Goal: Information Seeking & Learning: Learn about a topic

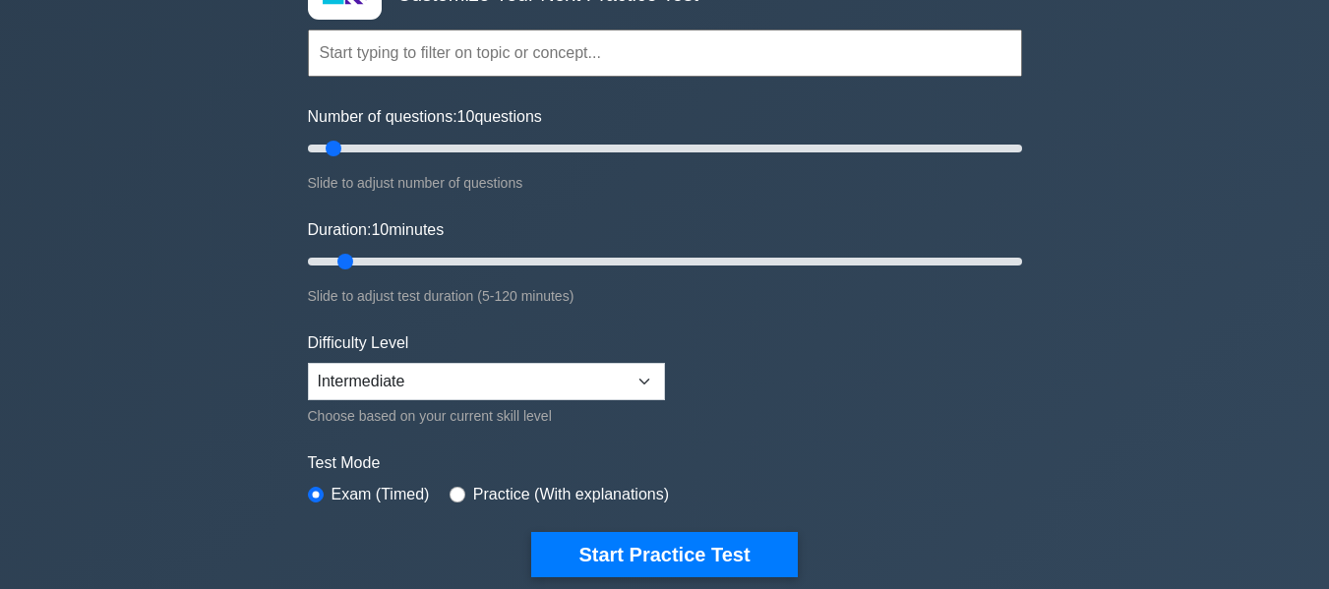
scroll to position [197, 0]
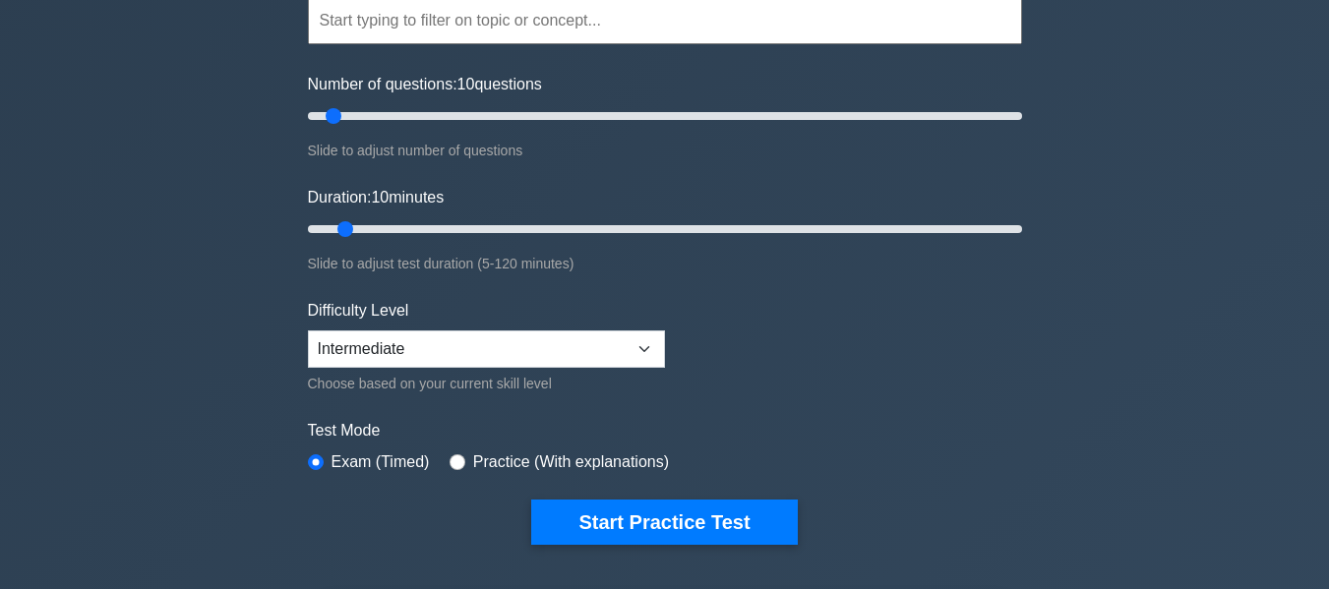
click at [806, 537] on div "Start Practice Test" at bounding box center [665, 522] width 714 height 45
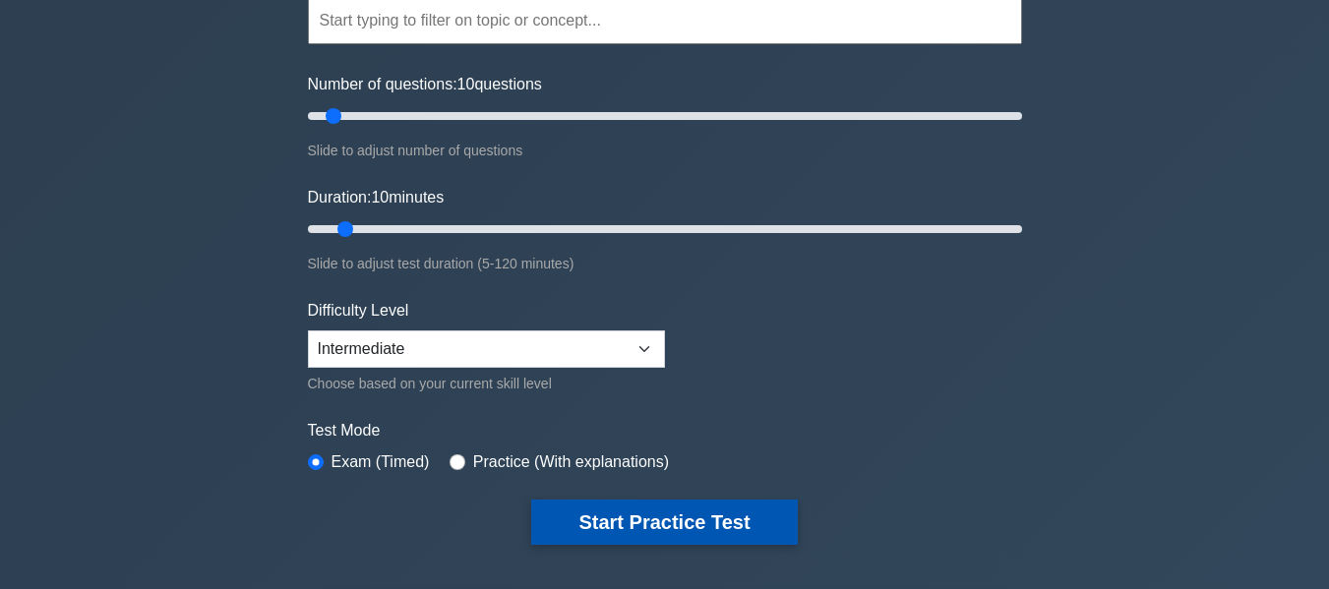
click at [692, 520] on button "Start Practice Test" at bounding box center [664, 522] width 266 height 45
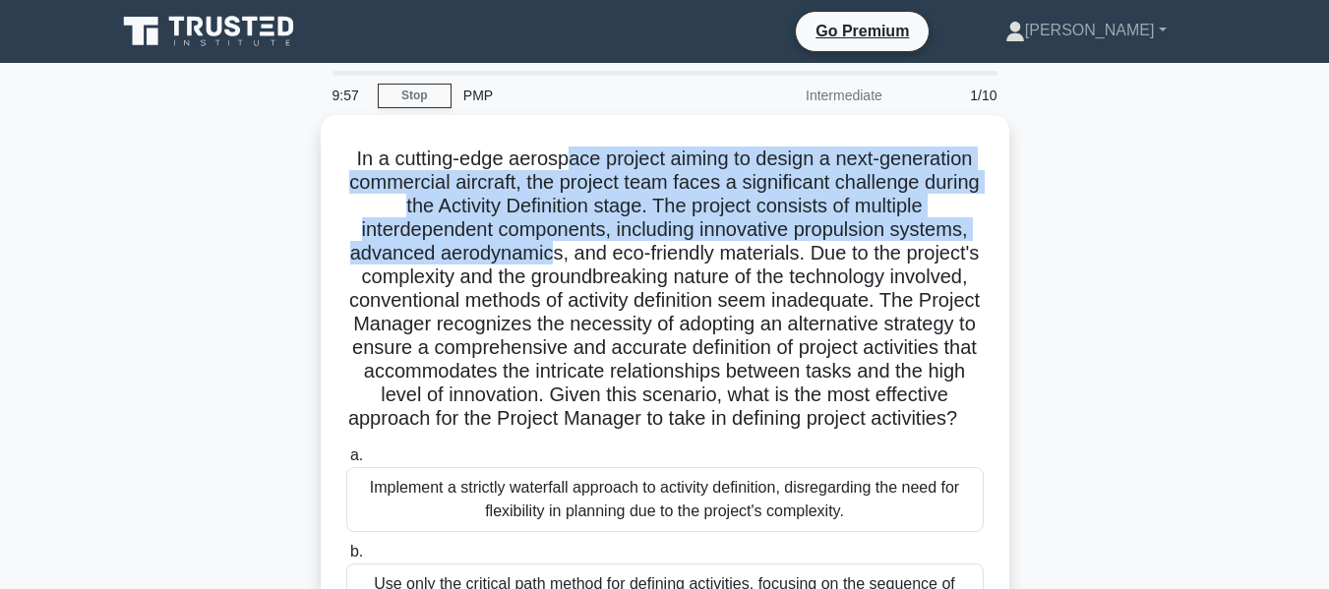
click at [589, 260] on h5 "In a cutting-edge aerospace project aiming to design a next-generation commerci…" at bounding box center [665, 289] width 642 height 285
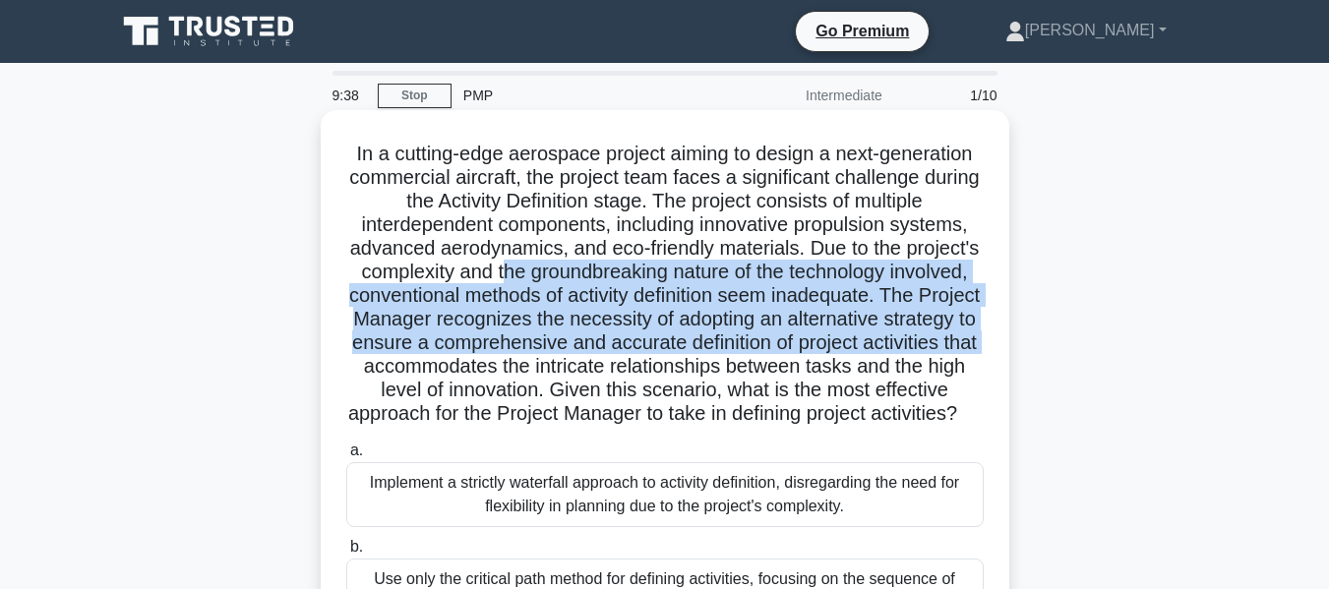
drag, startPoint x: 584, startPoint y: 282, endPoint x: 588, endPoint y: 361, distance: 78.8
click at [588, 361] on h5 "In a cutting-edge aerospace project aiming to design a next-generation commerci…" at bounding box center [665, 284] width 642 height 285
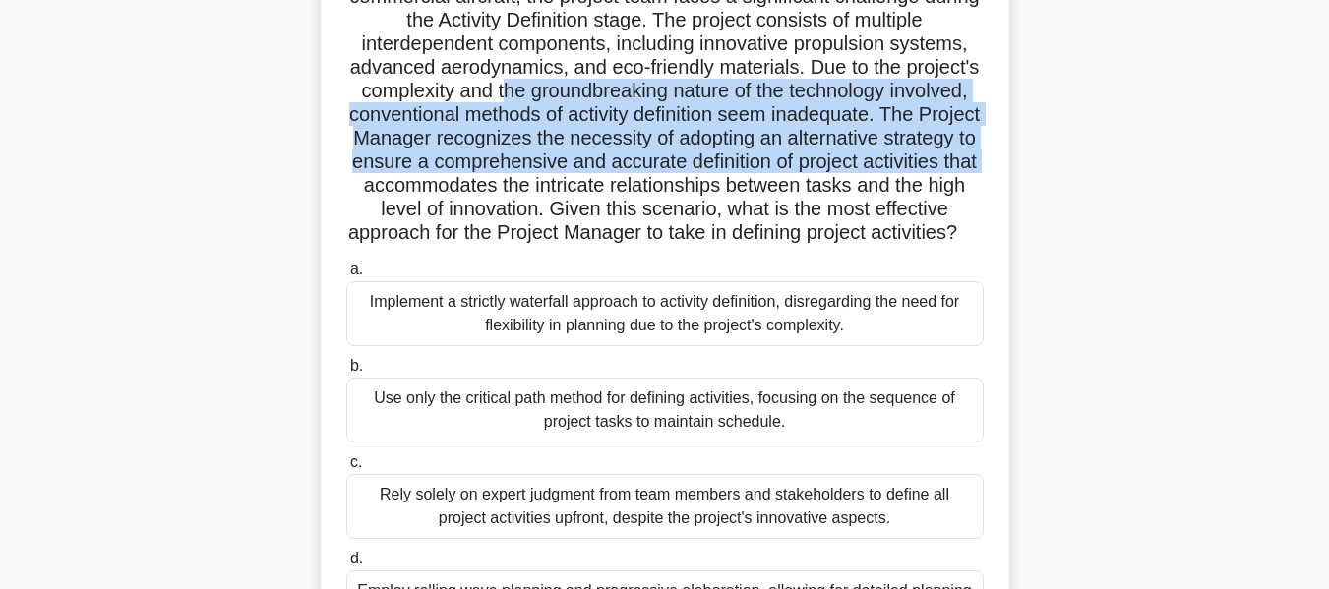
scroll to position [98, 0]
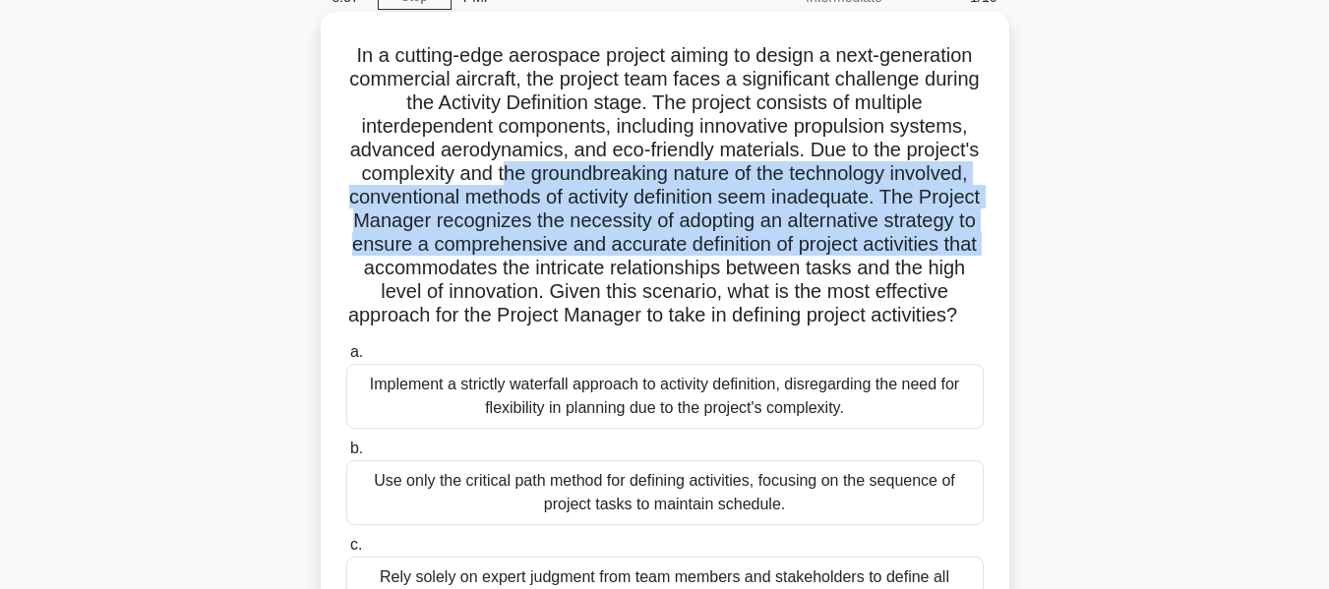
drag, startPoint x: 805, startPoint y: 292, endPoint x: 805, endPoint y: 330, distance: 37.4
click at [805, 329] on h5 "In a cutting-edge aerospace project aiming to design a next-generation commerci…" at bounding box center [665, 185] width 642 height 285
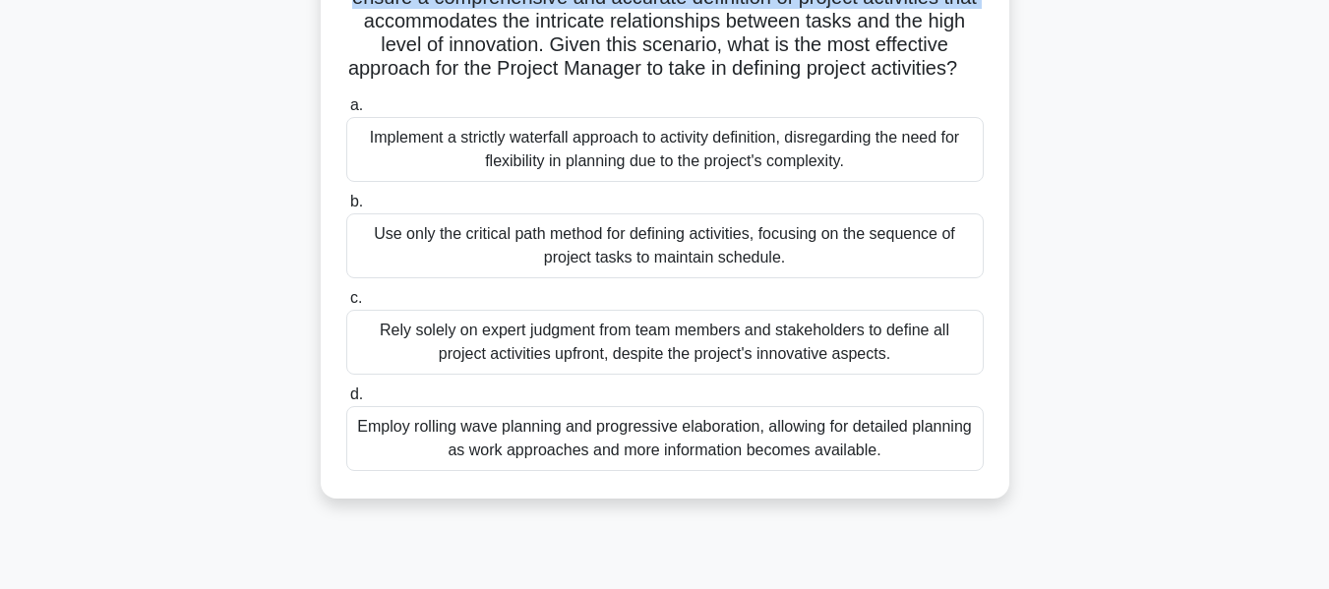
scroll to position [394, 0]
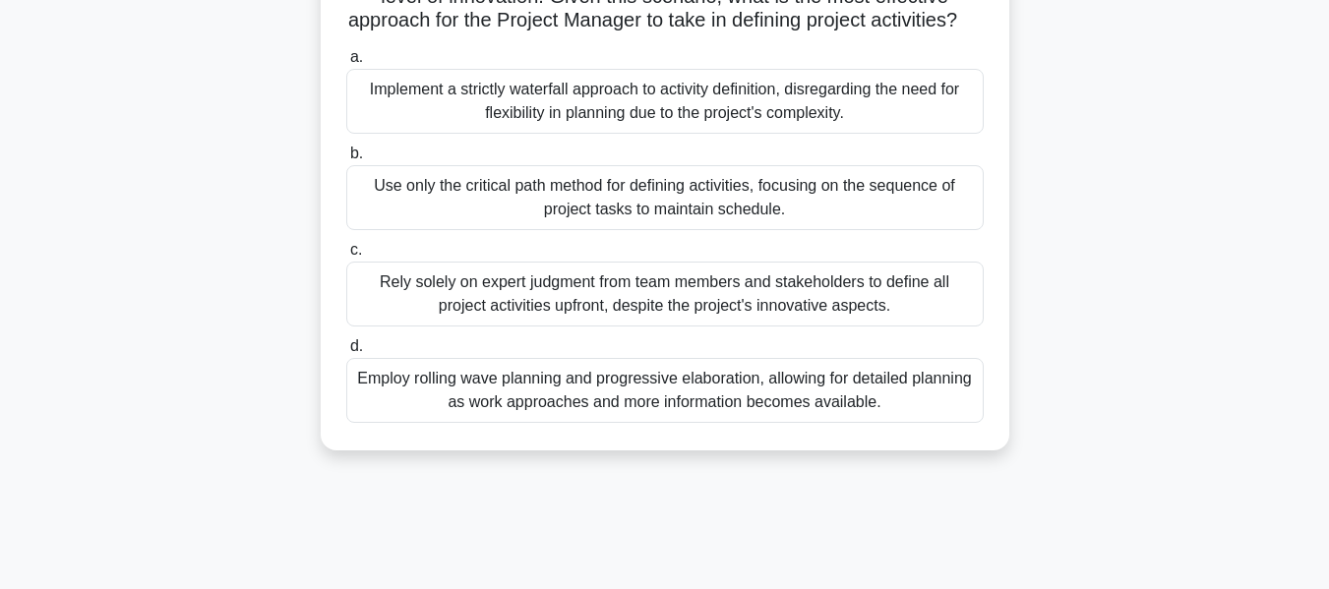
click at [663, 114] on div "Implement a strictly waterfall approach to activity definition, disregarding th…" at bounding box center [665, 101] width 638 height 65
click at [346, 64] on input "a. Implement a strictly waterfall approach to activity definition, disregarding…" at bounding box center [346, 57] width 0 height 13
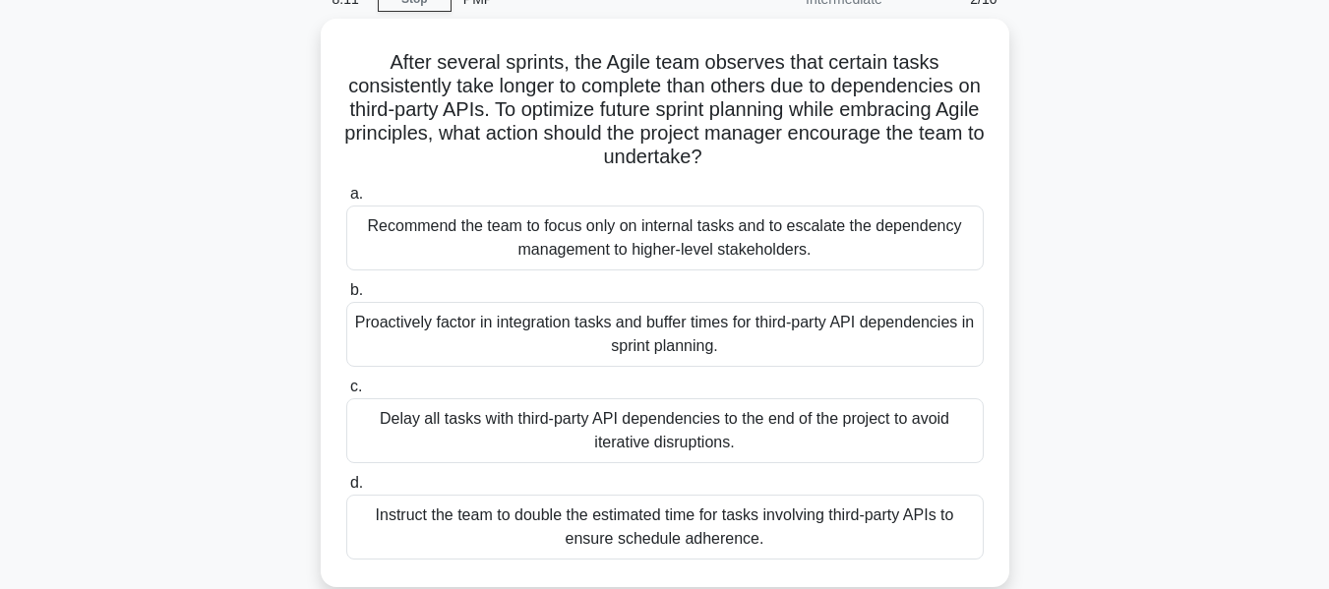
scroll to position [130, 0]
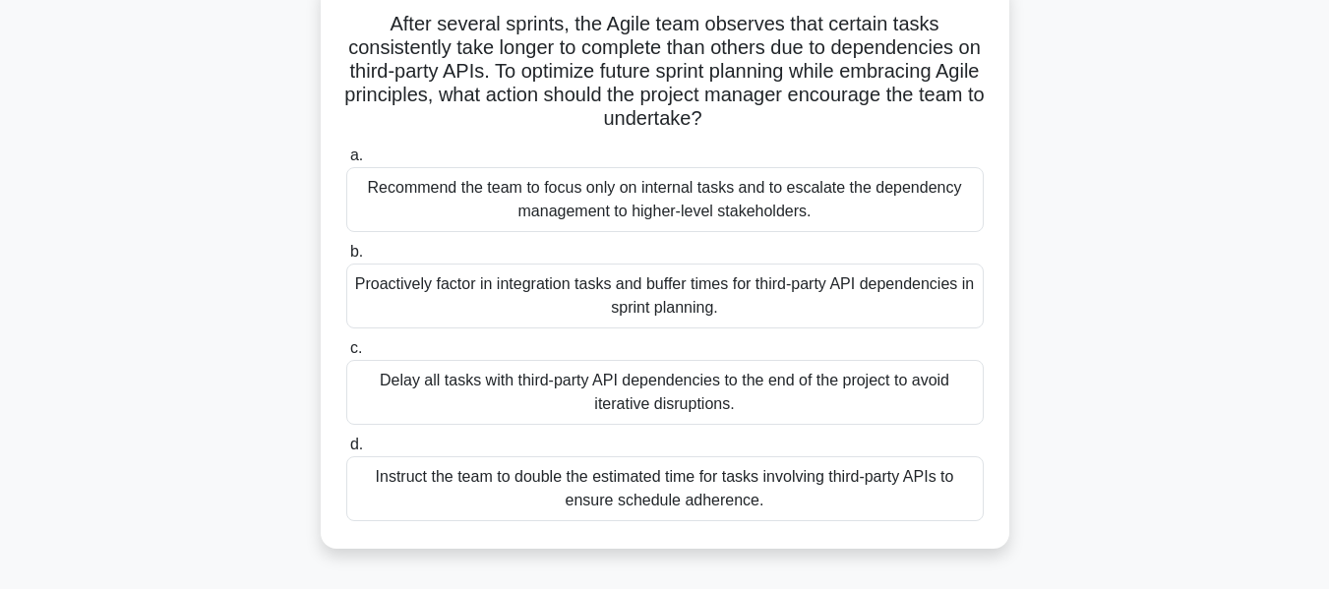
click at [674, 205] on div "Recommend the team to focus only on internal tasks and to escalate the dependen…" at bounding box center [665, 199] width 638 height 65
click at [346, 162] on input "a. Recommend the team to focus only on internal tasks and to escalate the depen…" at bounding box center [346, 156] width 0 height 13
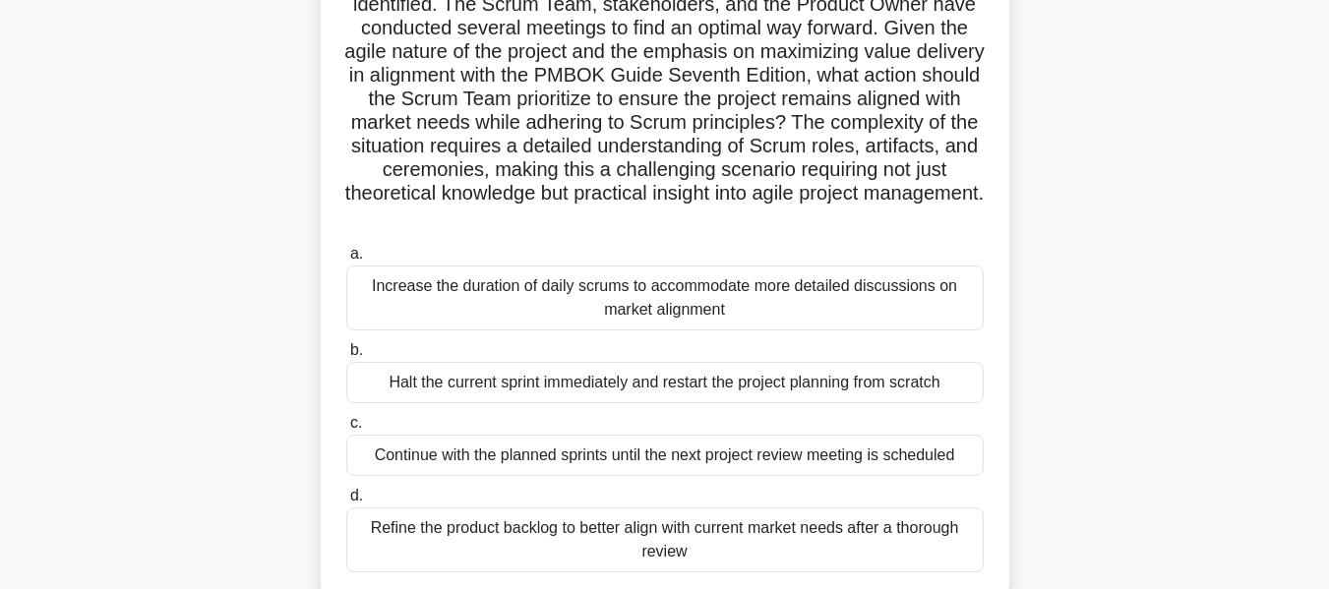
scroll to position [295, 0]
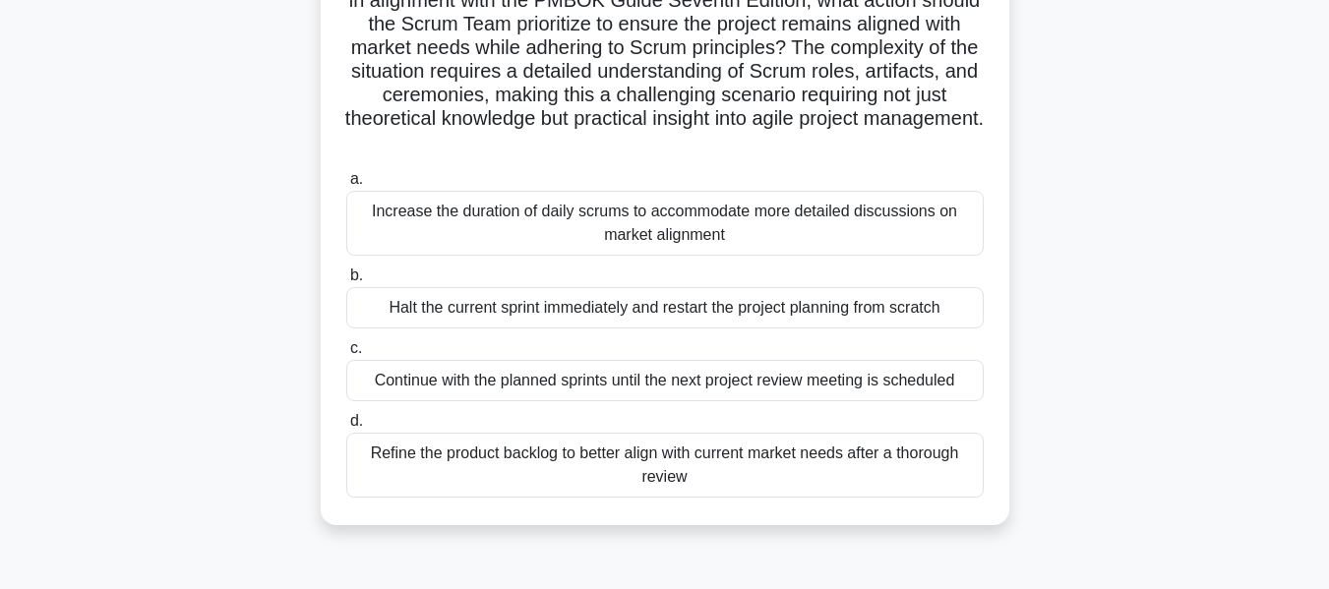
drag, startPoint x: 665, startPoint y: 100, endPoint x: 771, endPoint y: 146, distance: 115.5
click at [771, 146] on h5 "In a mid-sized technology company using the Scrum framework for a new software …" at bounding box center [665, 1] width 642 height 309
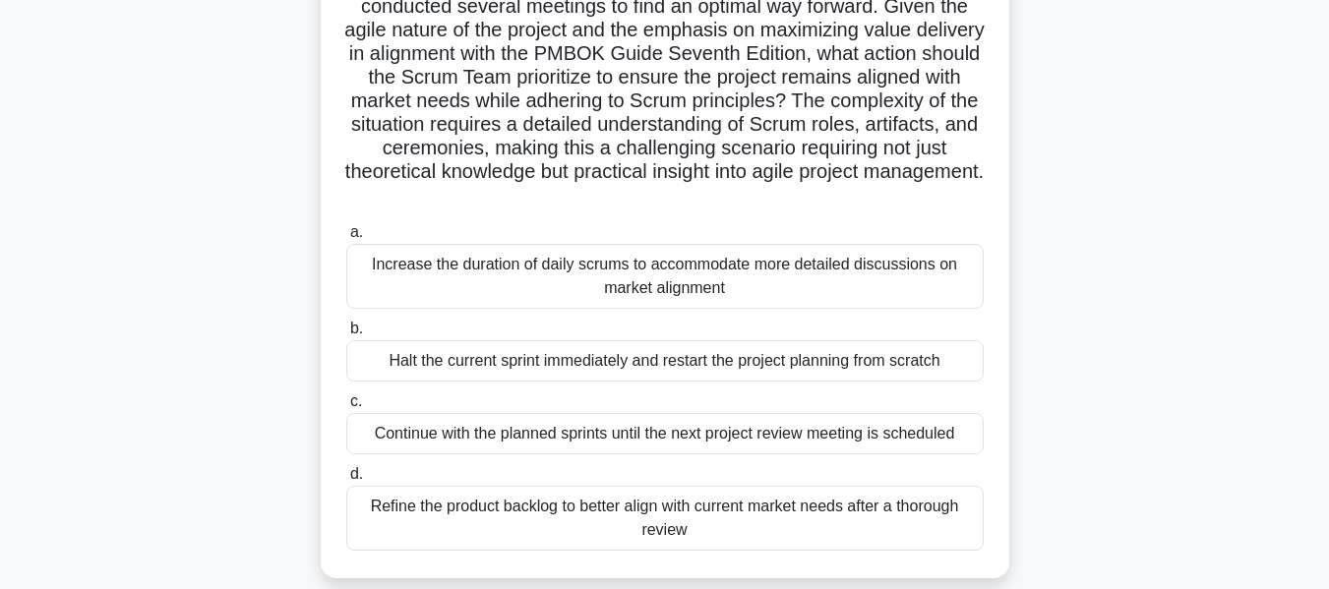
scroll to position [276, 0]
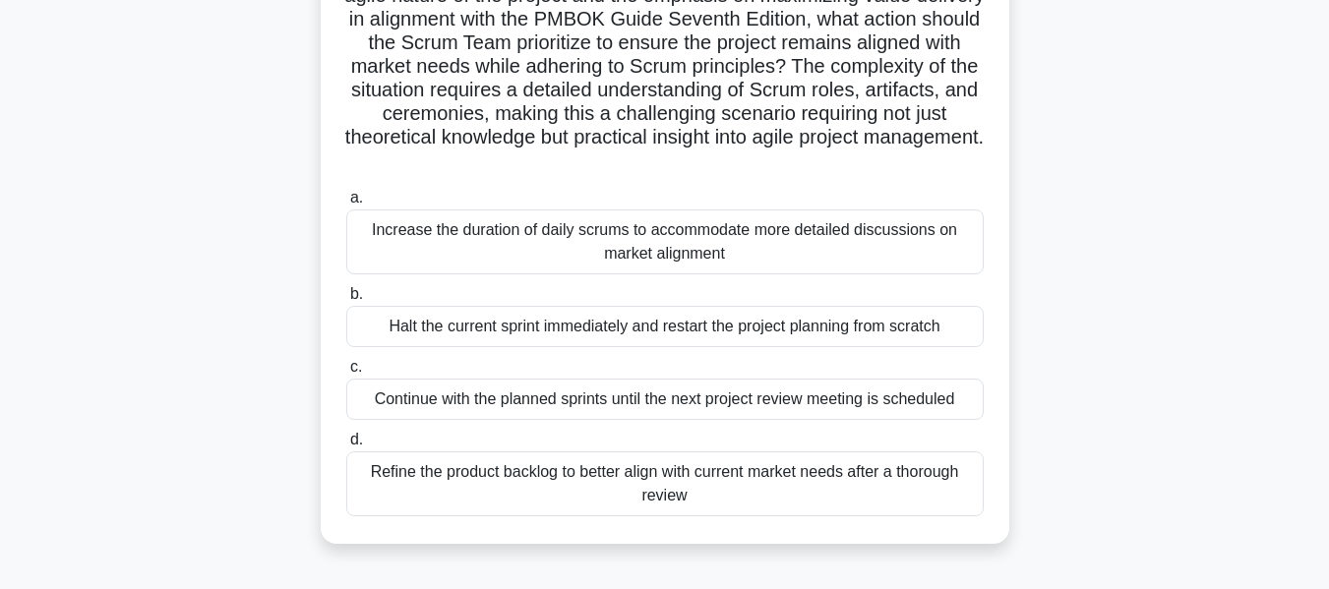
click at [685, 405] on div "Continue with the planned sprints until the next project review meeting is sche…" at bounding box center [665, 399] width 638 height 41
click at [346, 374] on input "c. Continue with the planned sprints until the next project review meeting is s…" at bounding box center [346, 367] width 0 height 13
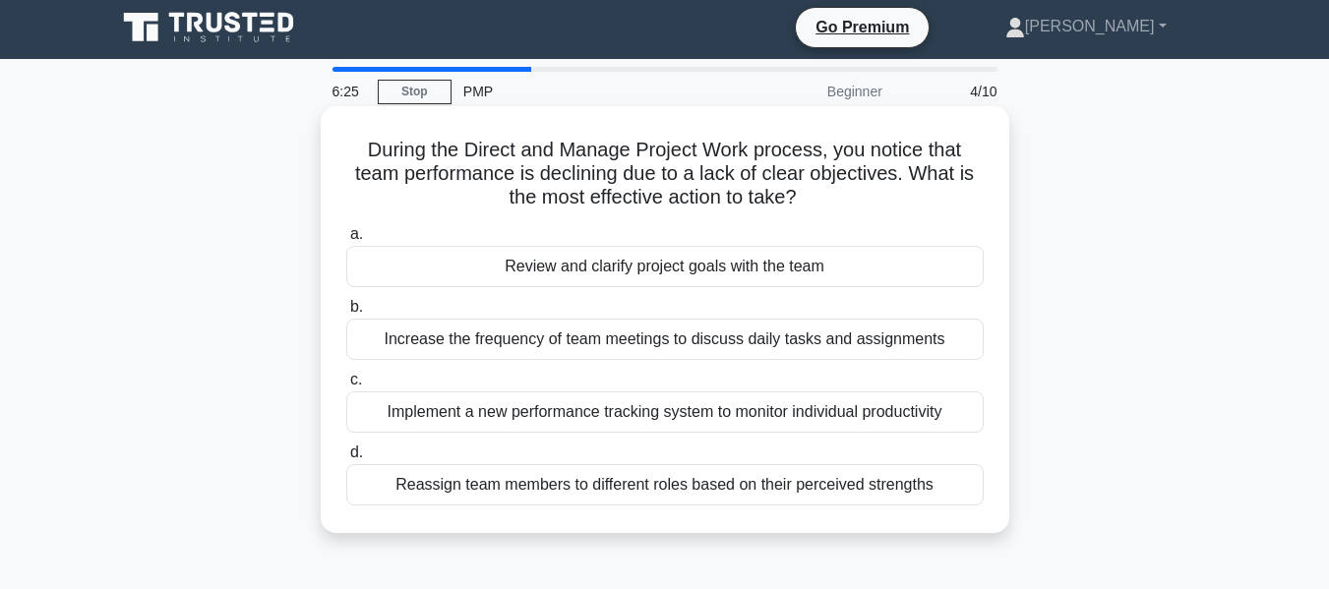
scroll to position [0, 0]
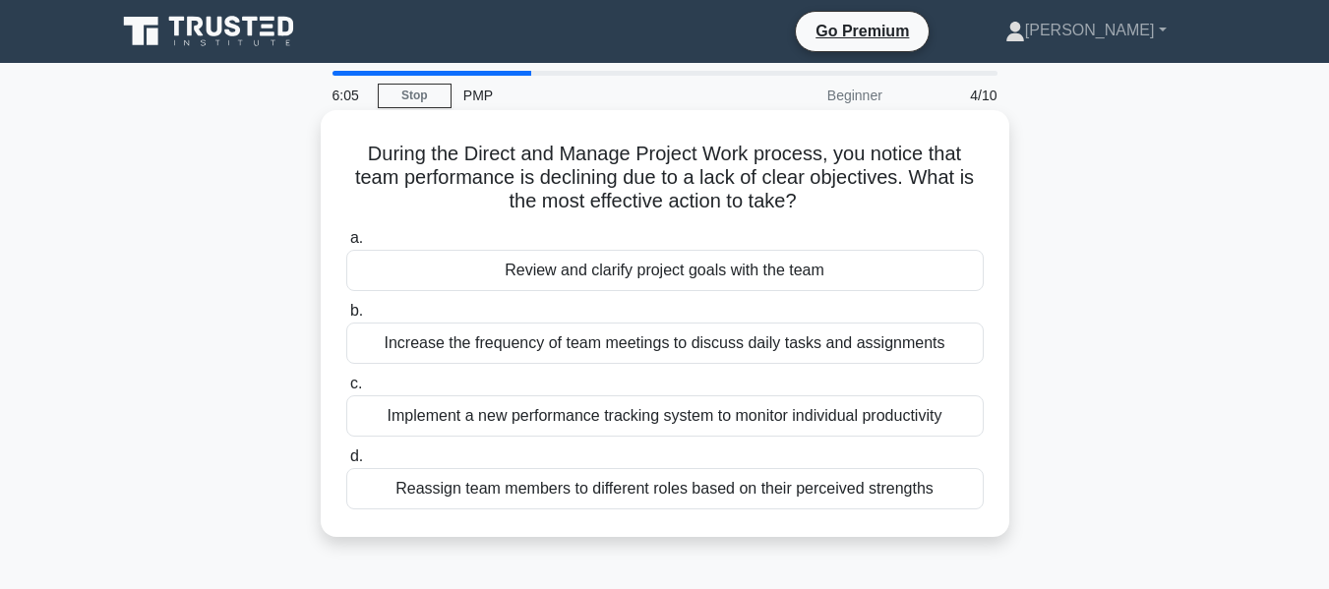
click at [667, 355] on div "Increase the frequency of team meetings to discuss daily tasks and assignments" at bounding box center [665, 343] width 638 height 41
click at [346, 318] on input "b. Increase the frequency of team meetings to discuss daily tasks and assignmen…" at bounding box center [346, 311] width 0 height 13
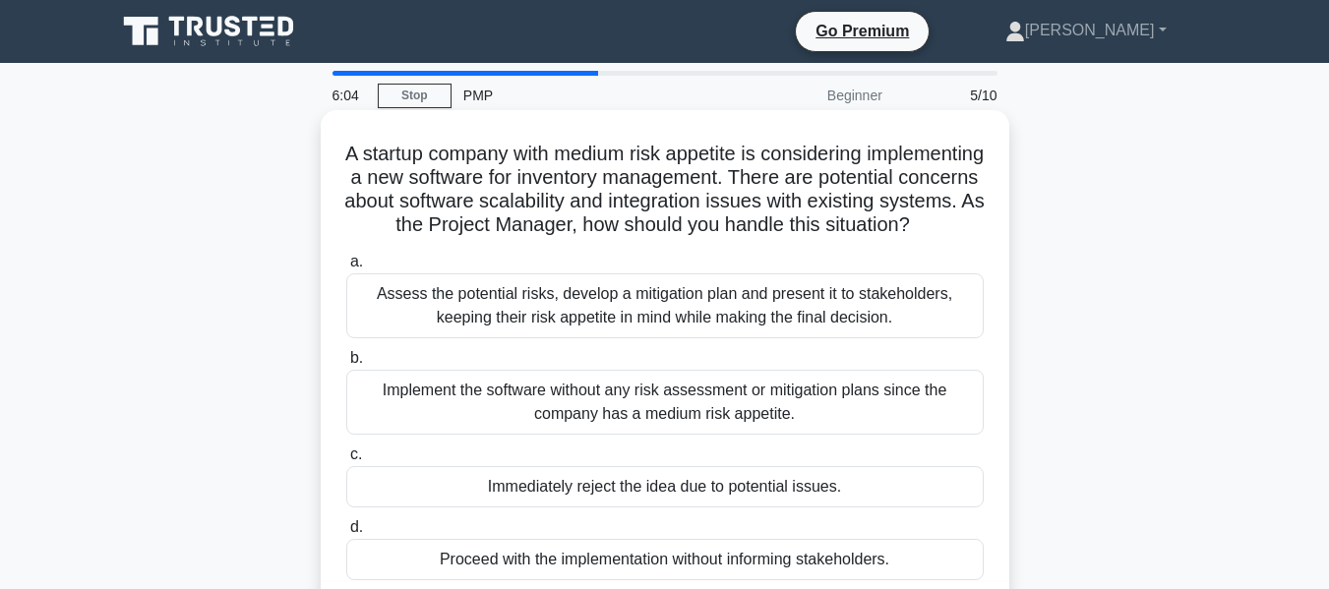
click at [666, 338] on div "Assess the potential risks, develop a mitigation plan and present it to stakeho…" at bounding box center [665, 306] width 638 height 65
click at [346, 269] on input "a. Assess the potential risks, develop a mitigation plan and present it to stak…" at bounding box center [346, 262] width 0 height 13
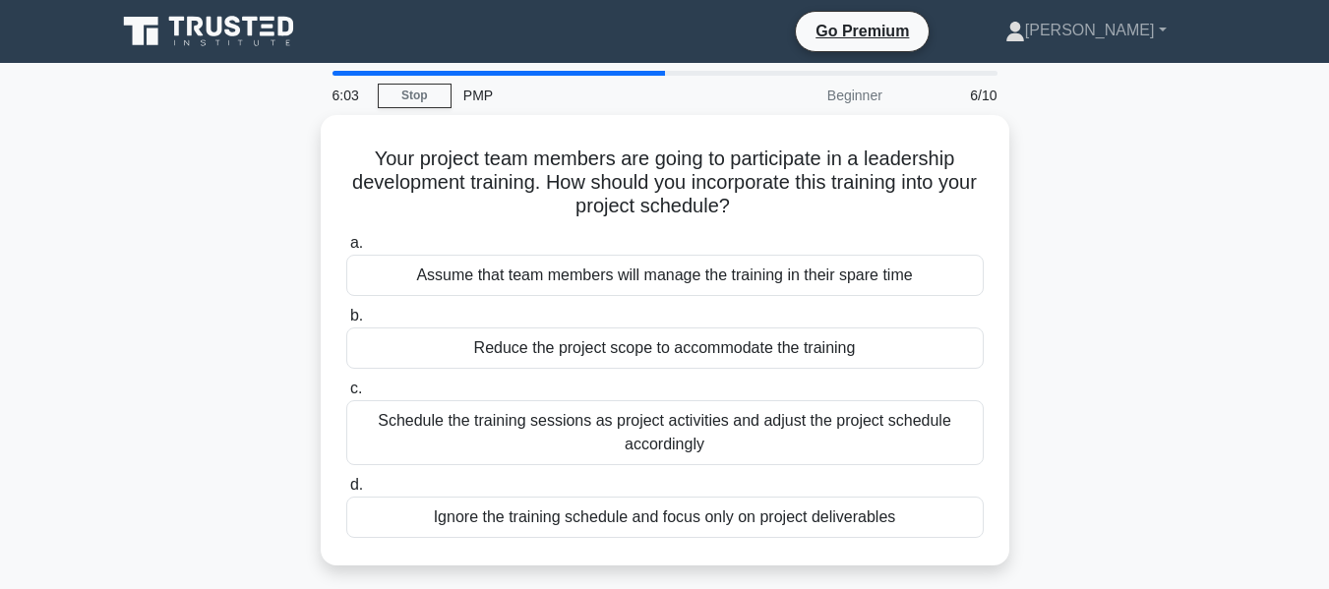
click at [666, 344] on div "Reduce the project scope to accommodate the training" at bounding box center [665, 348] width 638 height 41
click at [346, 323] on input "b. Reduce the project scope to accommodate the training" at bounding box center [346, 316] width 0 height 13
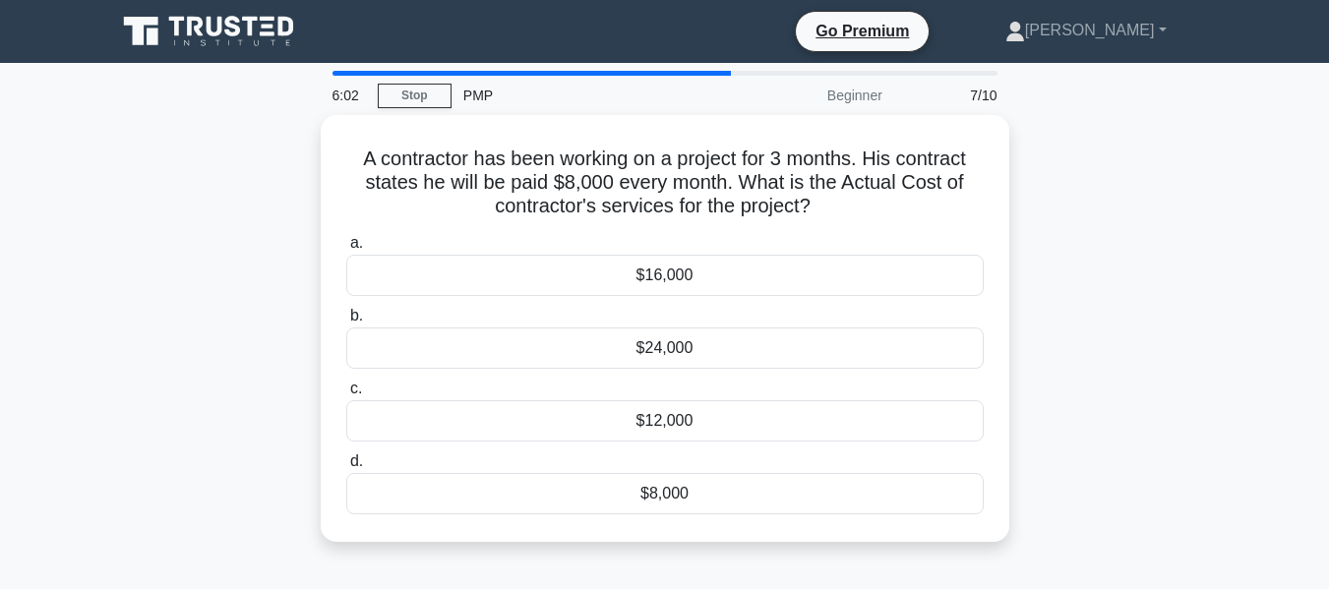
click at [666, 344] on div "$24,000" at bounding box center [665, 348] width 638 height 41
click at [346, 323] on input "b. $24,000" at bounding box center [346, 316] width 0 height 13
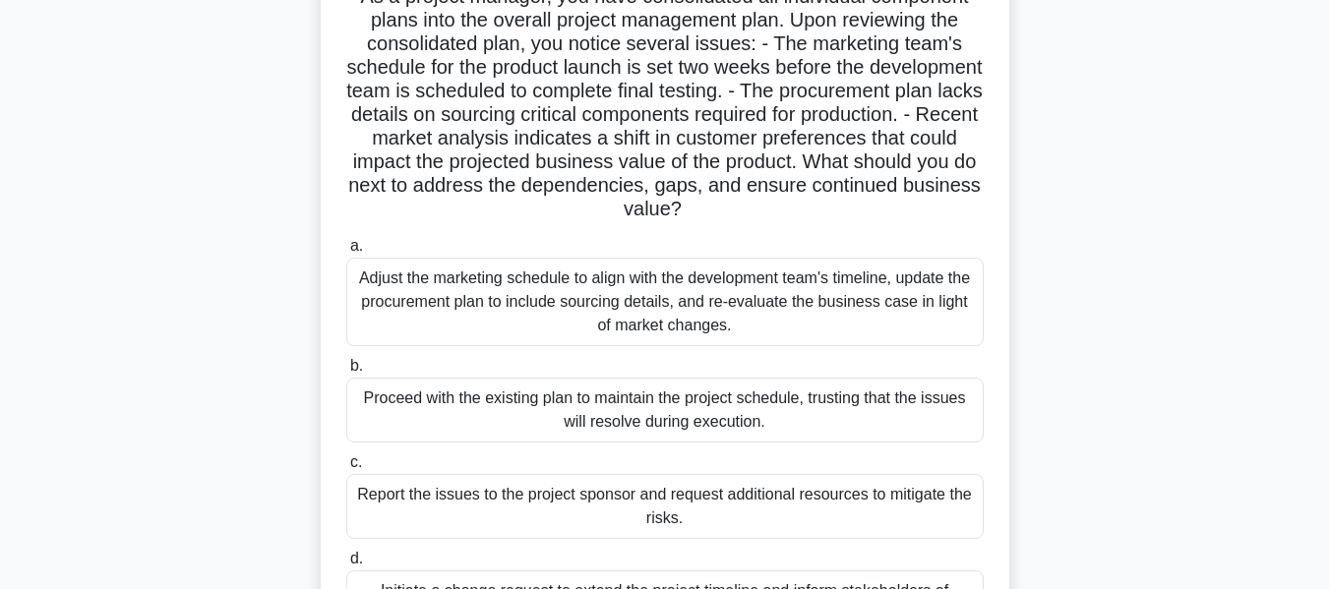
scroll to position [197, 0]
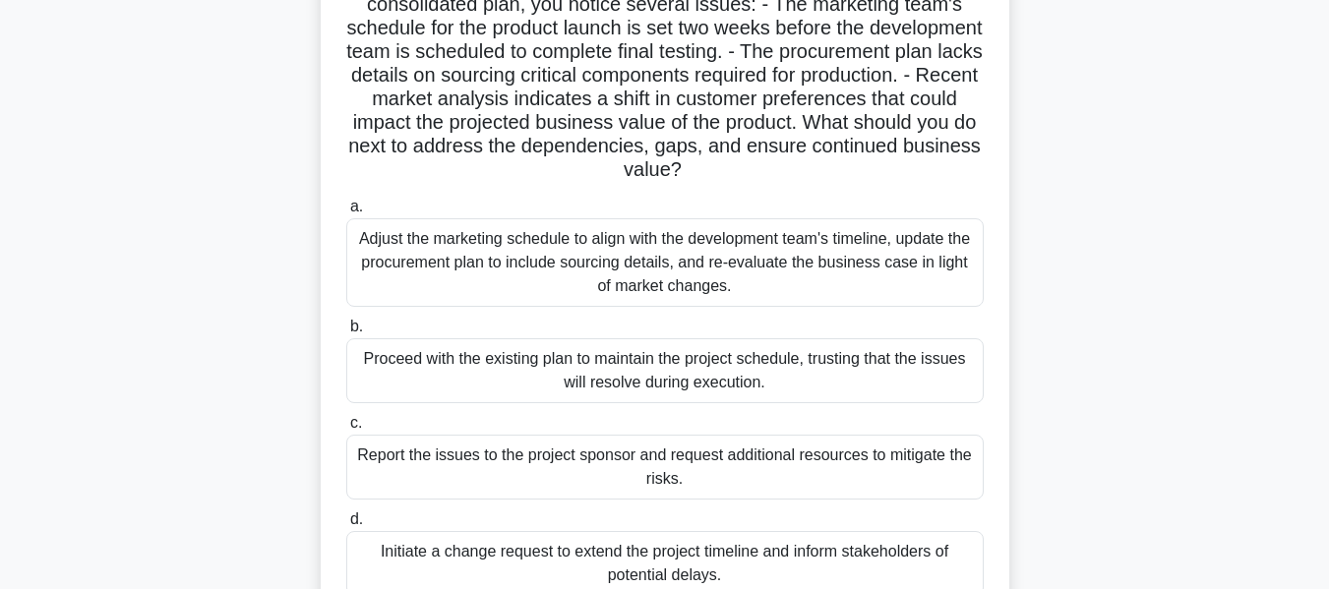
click at [663, 283] on div "Adjust the marketing schedule to align with the development team's timeline, up…" at bounding box center [665, 262] width 638 height 89
click at [346, 214] on input "a. Adjust the marketing schedule to align with the development team's timeline,…" at bounding box center [346, 207] width 0 height 13
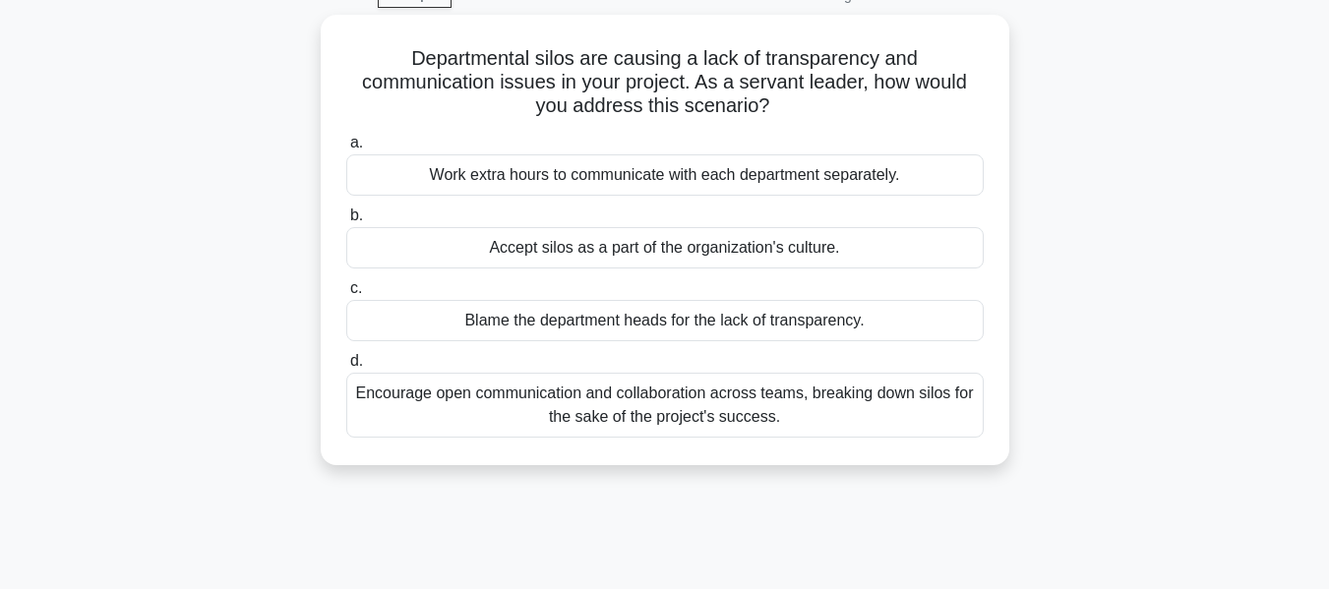
scroll to position [0, 0]
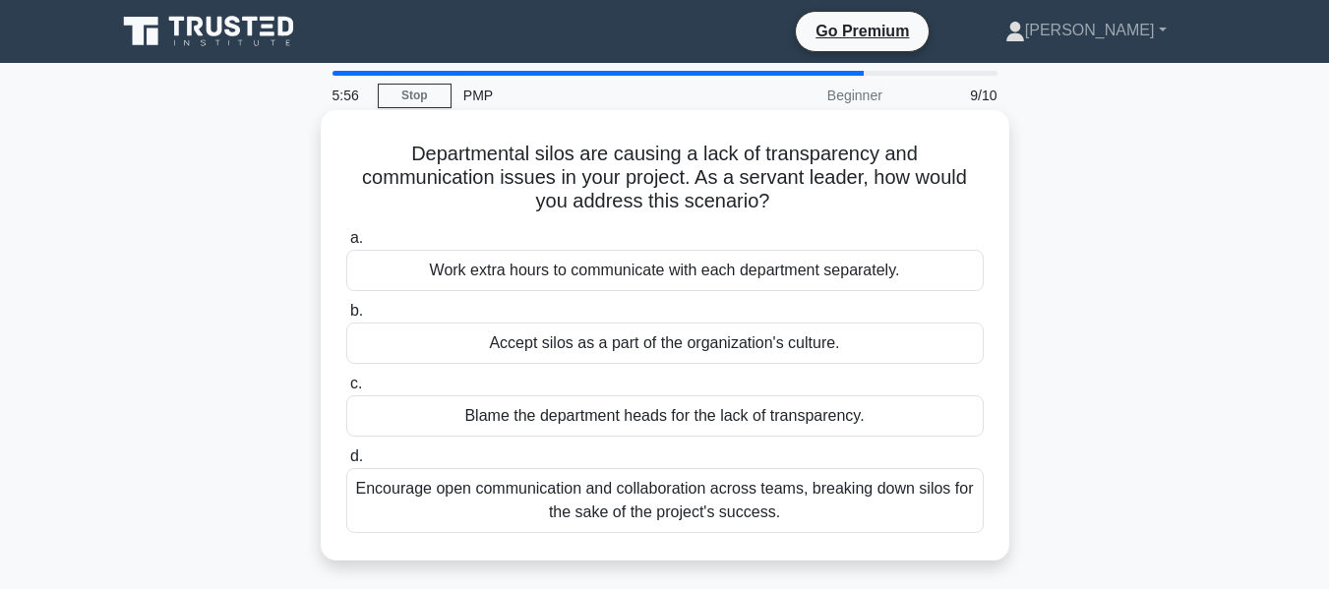
click at [657, 496] on div "Encourage open communication and collaboration across teams, breaking down silo…" at bounding box center [665, 500] width 638 height 65
click at [346, 463] on input "d. Encourage open communication and collaboration across teams, breaking down s…" at bounding box center [346, 457] width 0 height 13
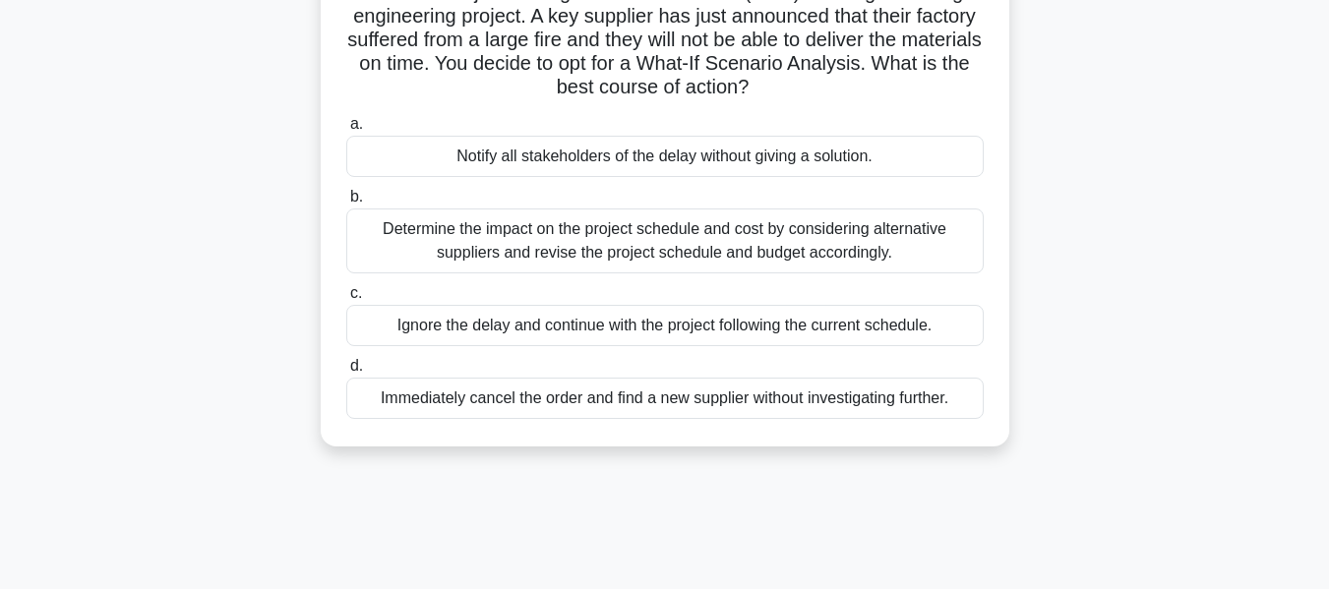
scroll to position [197, 0]
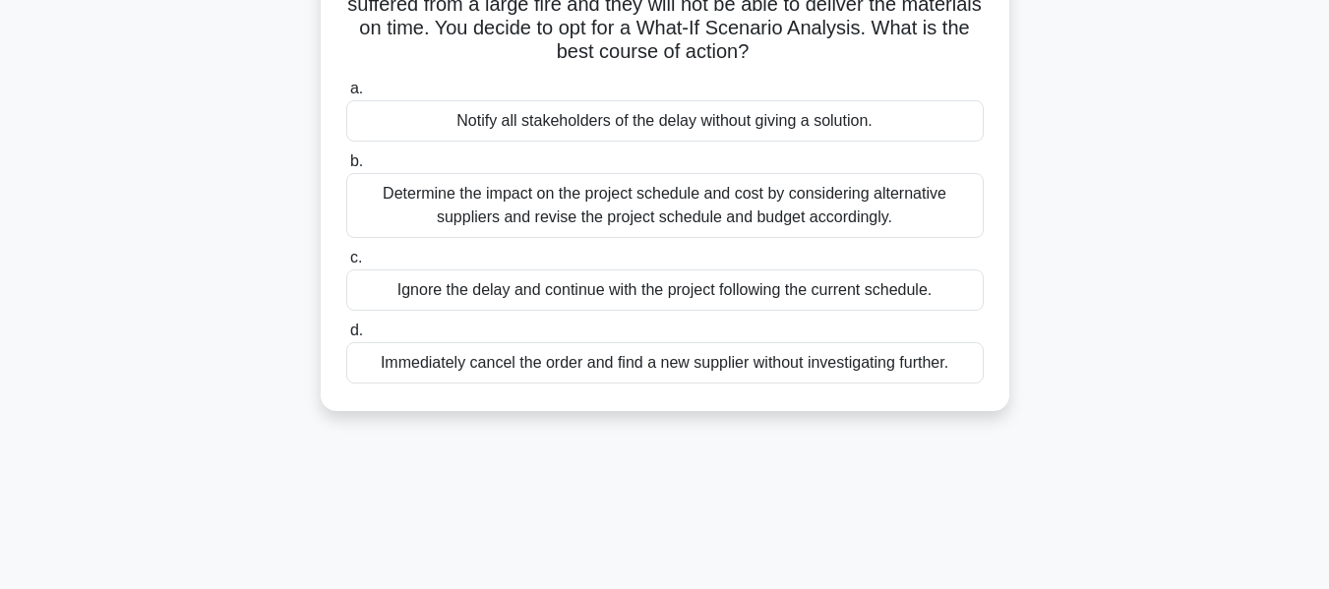
click at [642, 221] on div "Determine the impact on the project schedule and cost by considering alternativ…" at bounding box center [665, 205] width 638 height 65
click at [346, 168] on input "b. Determine the impact on the project schedule and cost by considering alterna…" at bounding box center [346, 161] width 0 height 13
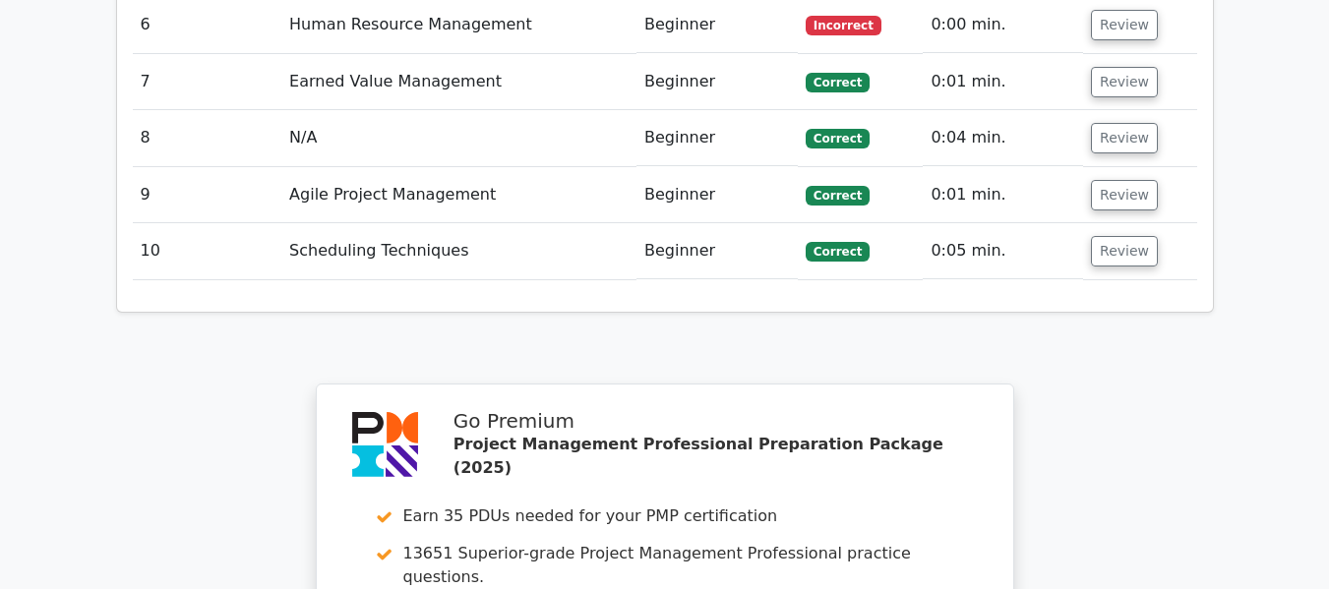
scroll to position [3908, 0]
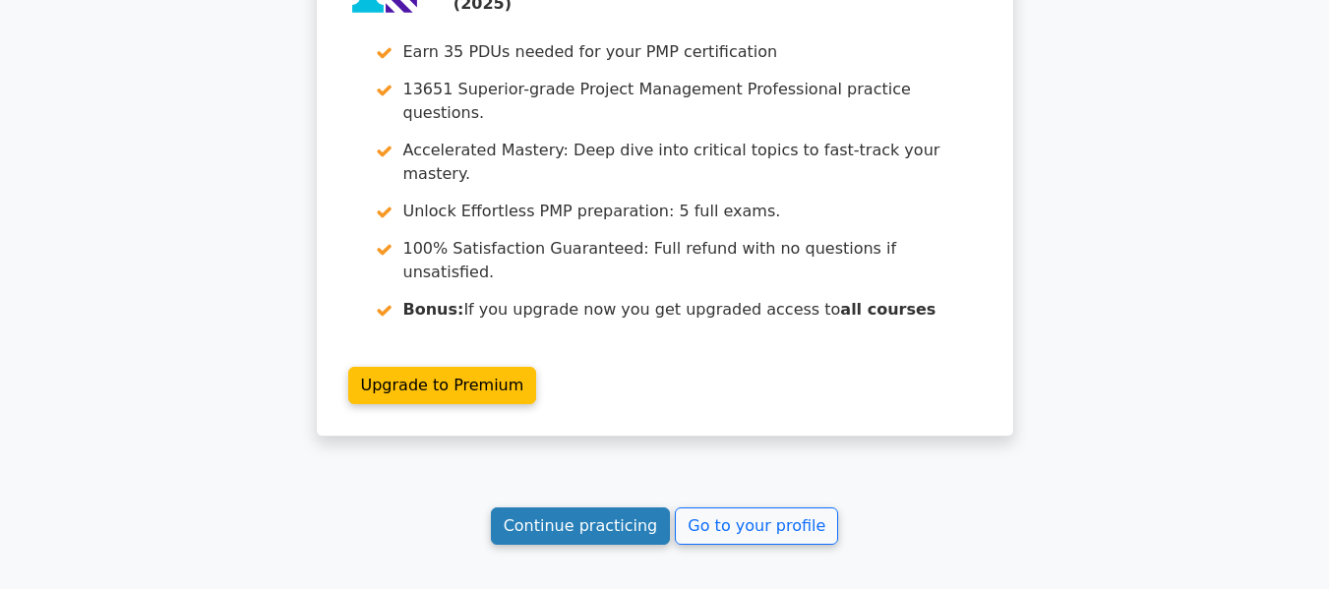
click at [622, 508] on link "Continue practicing" at bounding box center [581, 526] width 180 height 37
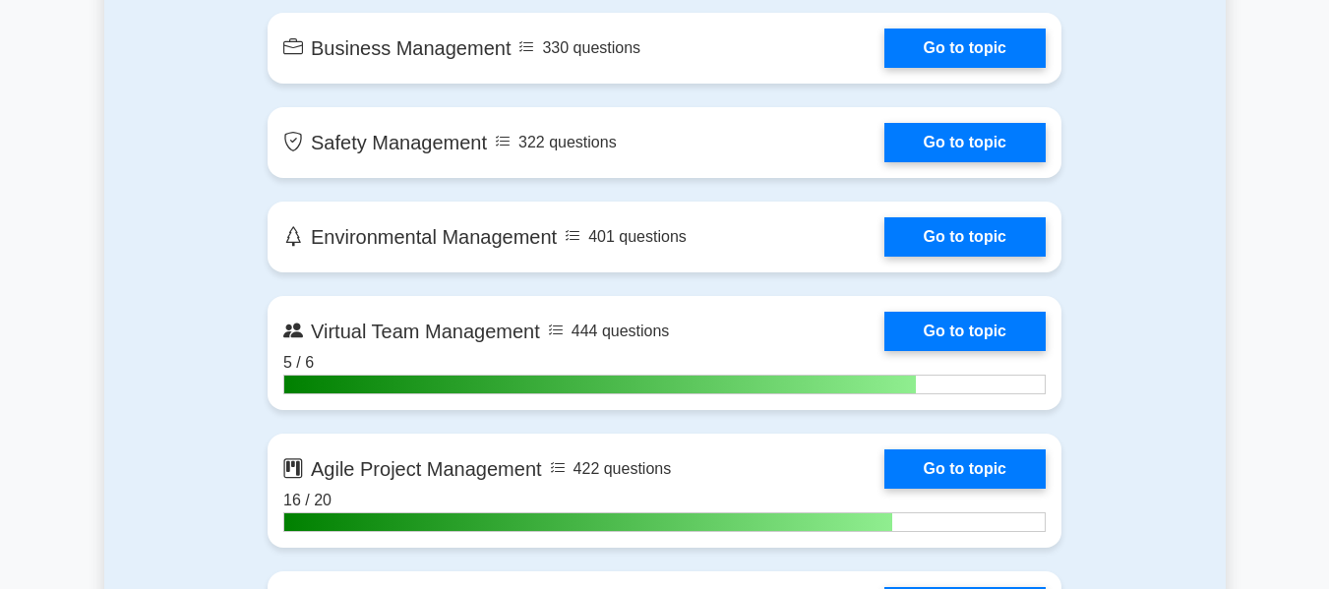
scroll to position [4920, 0]
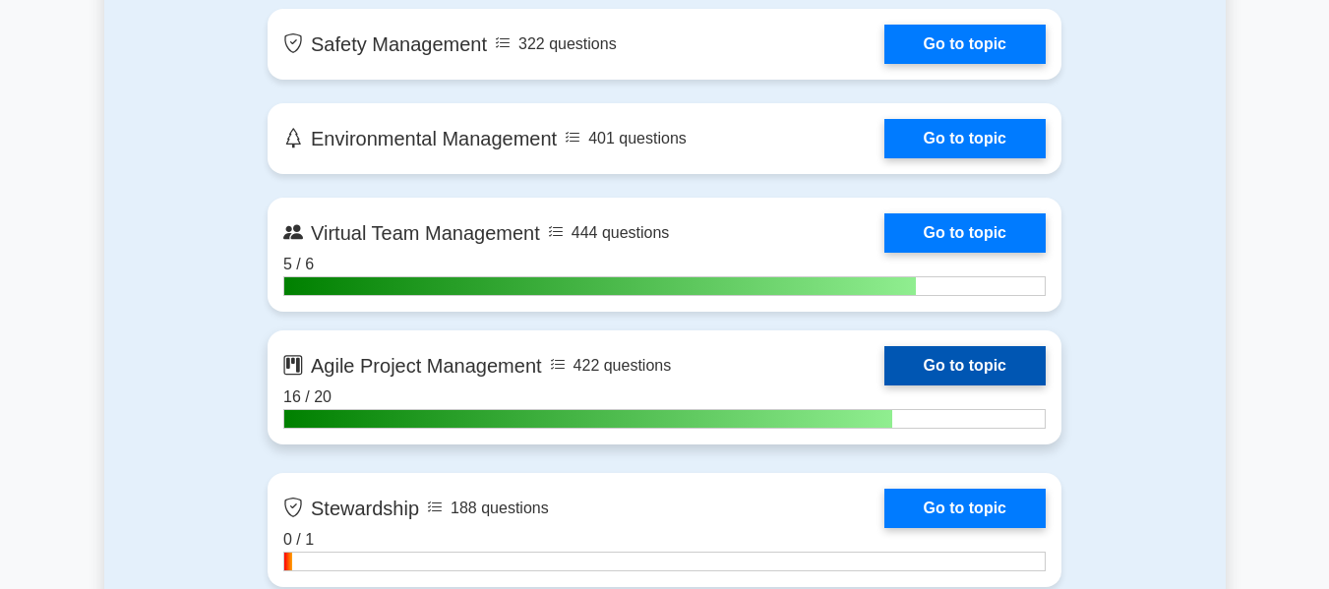
click at [937, 372] on link "Go to topic" at bounding box center [965, 365] width 161 height 39
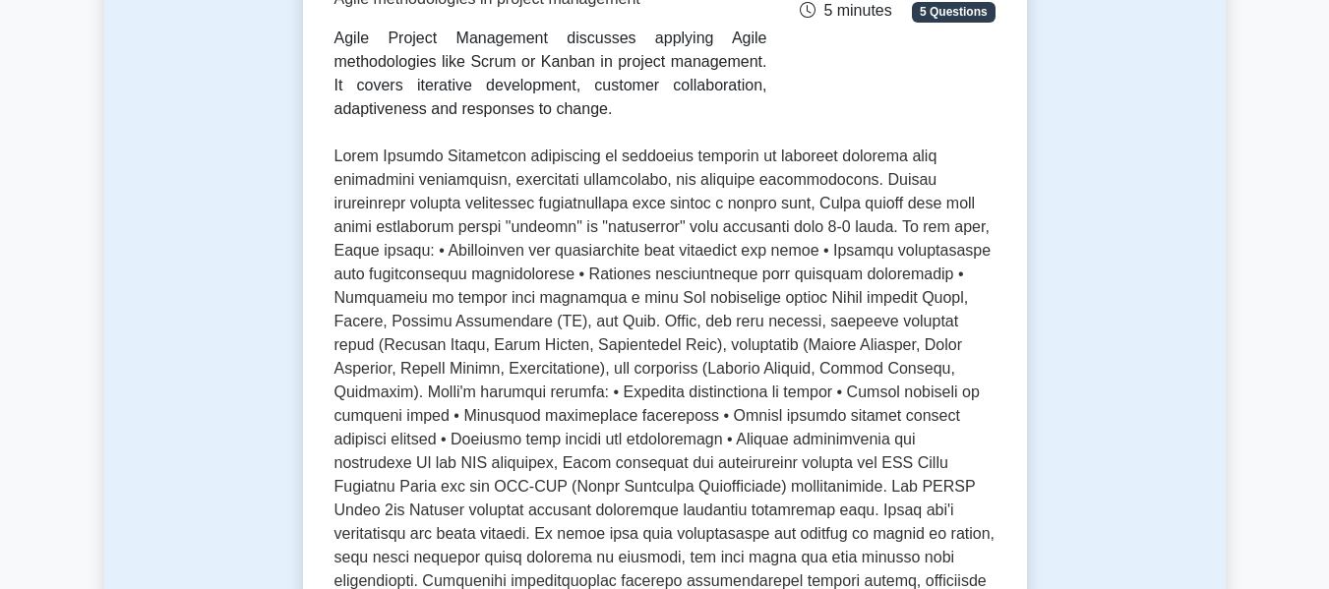
scroll to position [492, 0]
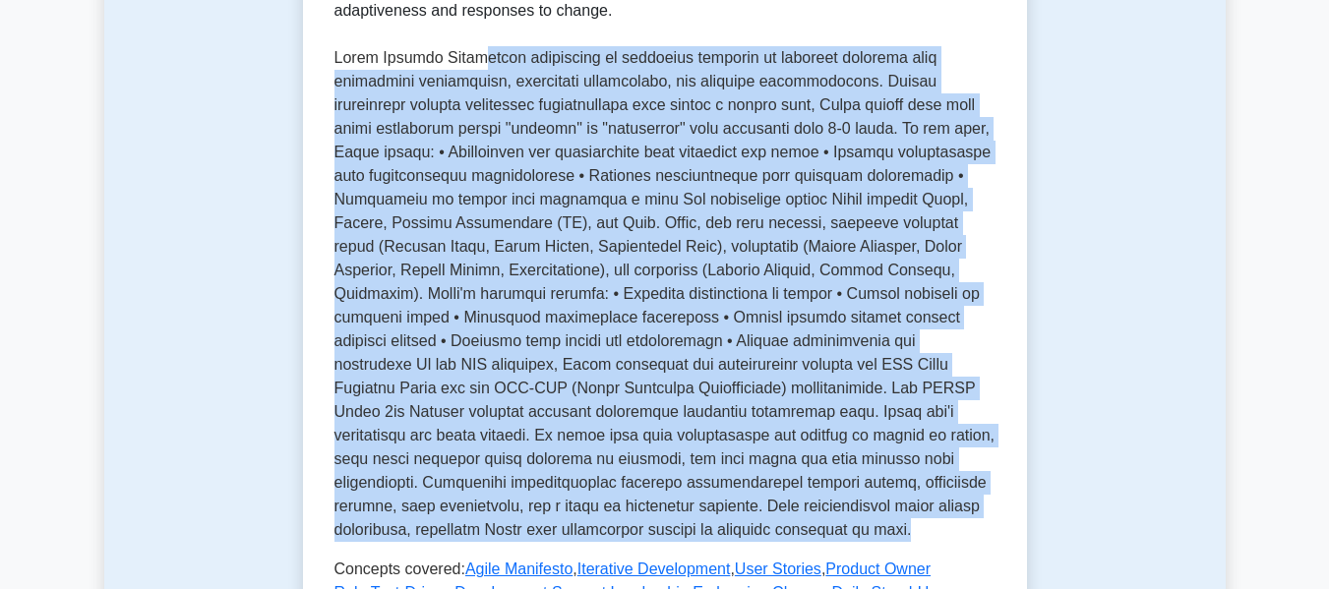
drag, startPoint x: 476, startPoint y: 59, endPoint x: 827, endPoint y: 522, distance: 580.9
click at [827, 522] on p at bounding box center [665, 294] width 661 height 496
copy p "ement represents an iterative approach to managing projects that emphasizes fle…"
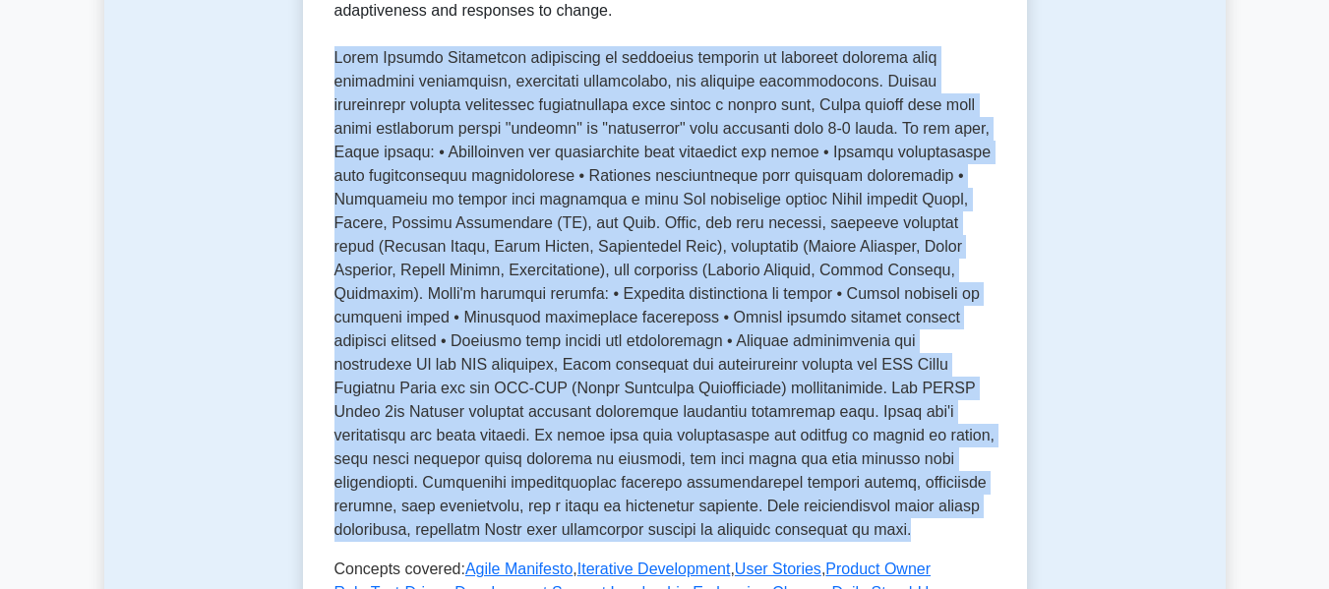
drag, startPoint x: 337, startPoint y: 56, endPoint x: 794, endPoint y: 528, distance: 657.6
click at [794, 528] on p at bounding box center [665, 294] width 661 height 496
copy p "Agile Project Management represents an iterative approach to managing projects …"
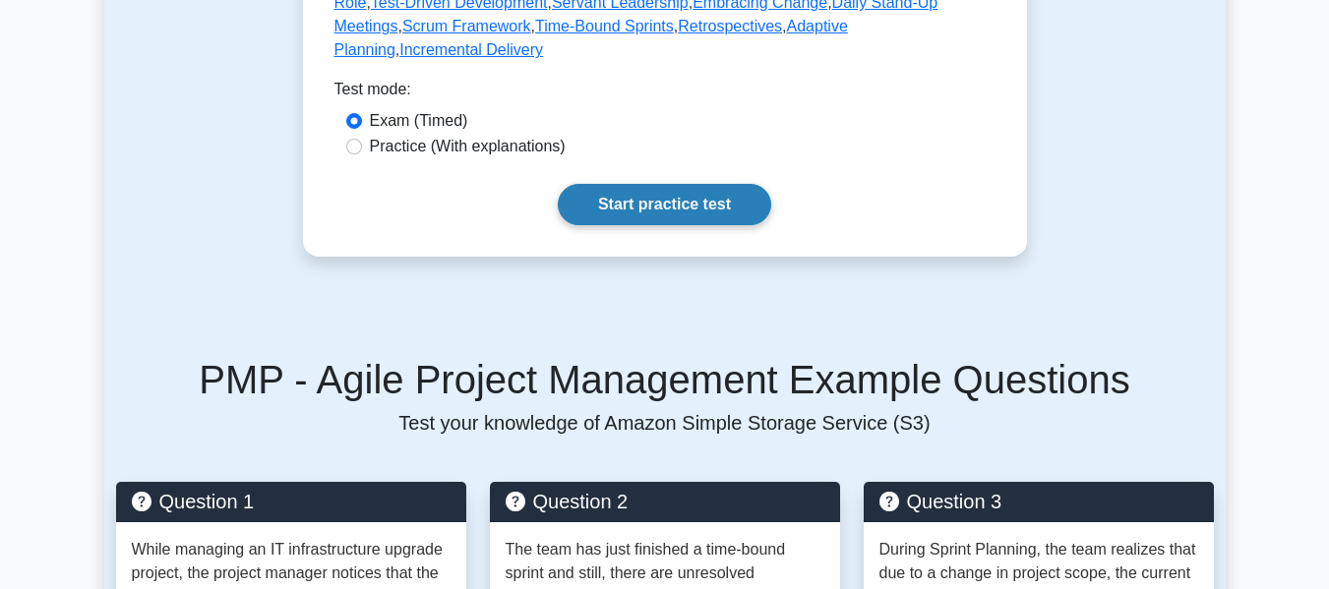
click at [703, 184] on link "Start practice test" at bounding box center [665, 204] width 214 height 41
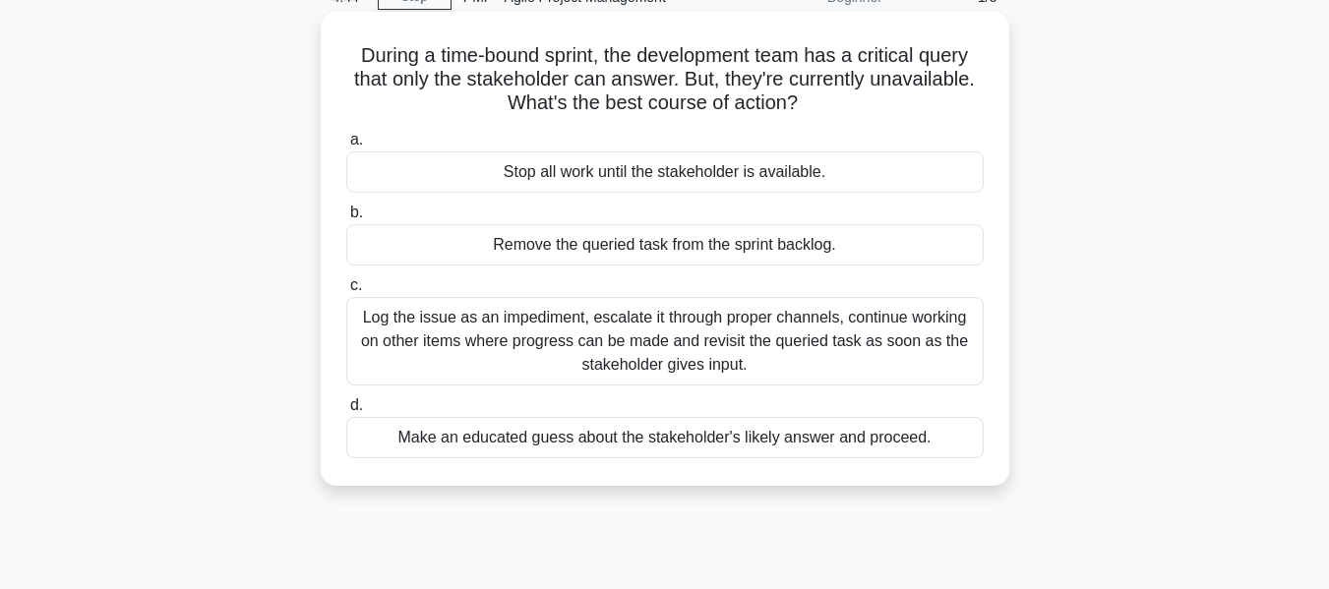
click at [707, 323] on div "Log the issue as an impediment, escalate it through proper channels, continue w…" at bounding box center [665, 341] width 638 height 89
click at [346, 292] on input "c. Log the issue as an impediment, escalate it through proper channels, continu…" at bounding box center [346, 285] width 0 height 13
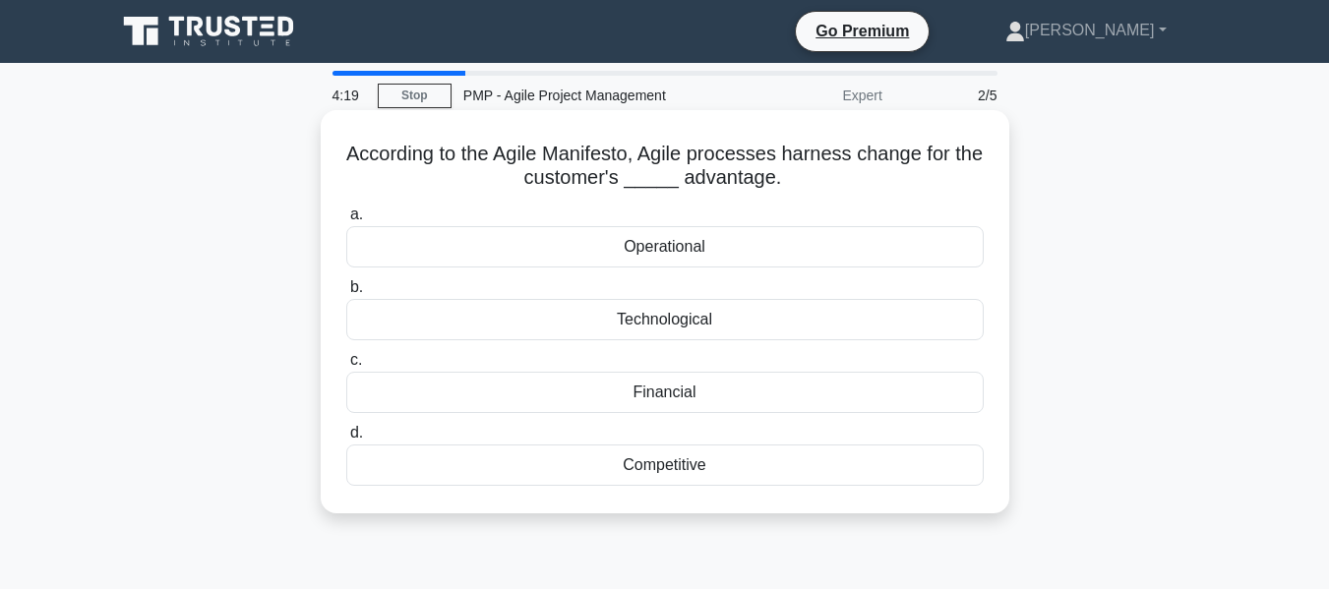
click at [717, 245] on div "Operational" at bounding box center [665, 246] width 638 height 41
click at [346, 221] on input "a. Operational" at bounding box center [346, 215] width 0 height 13
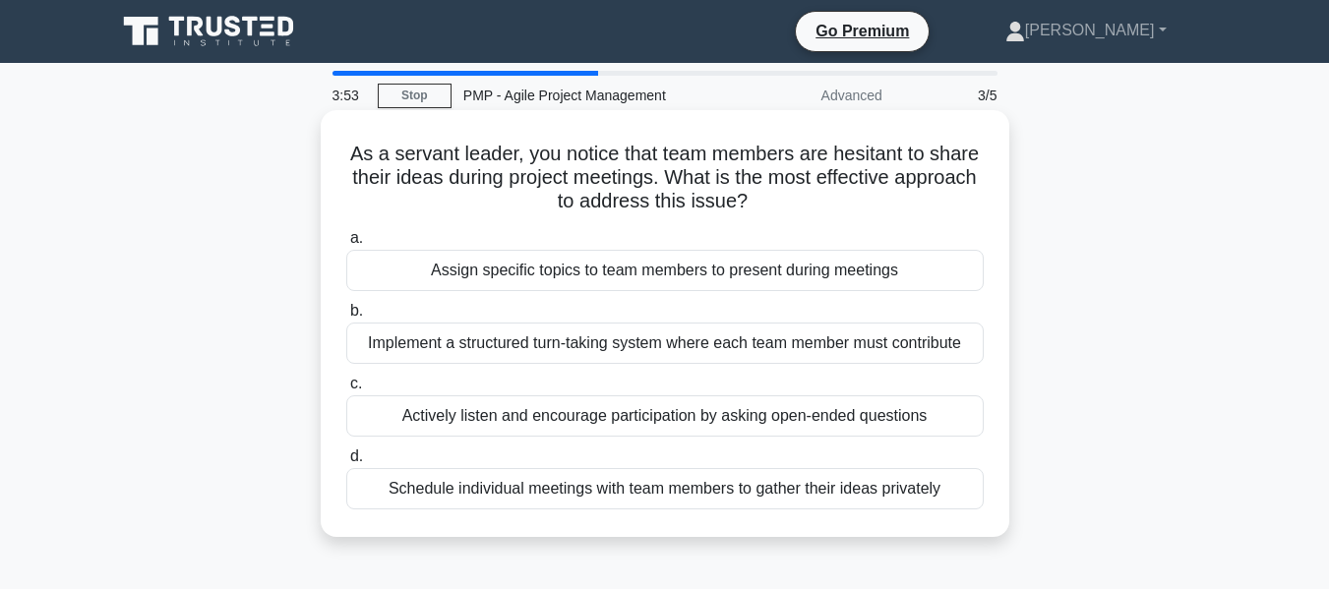
click at [748, 486] on div "Schedule individual meetings with team members to gather their ideas privately" at bounding box center [665, 488] width 638 height 41
click at [346, 463] on input "d. Schedule individual meetings with team members to gather their ideas private…" at bounding box center [346, 457] width 0 height 13
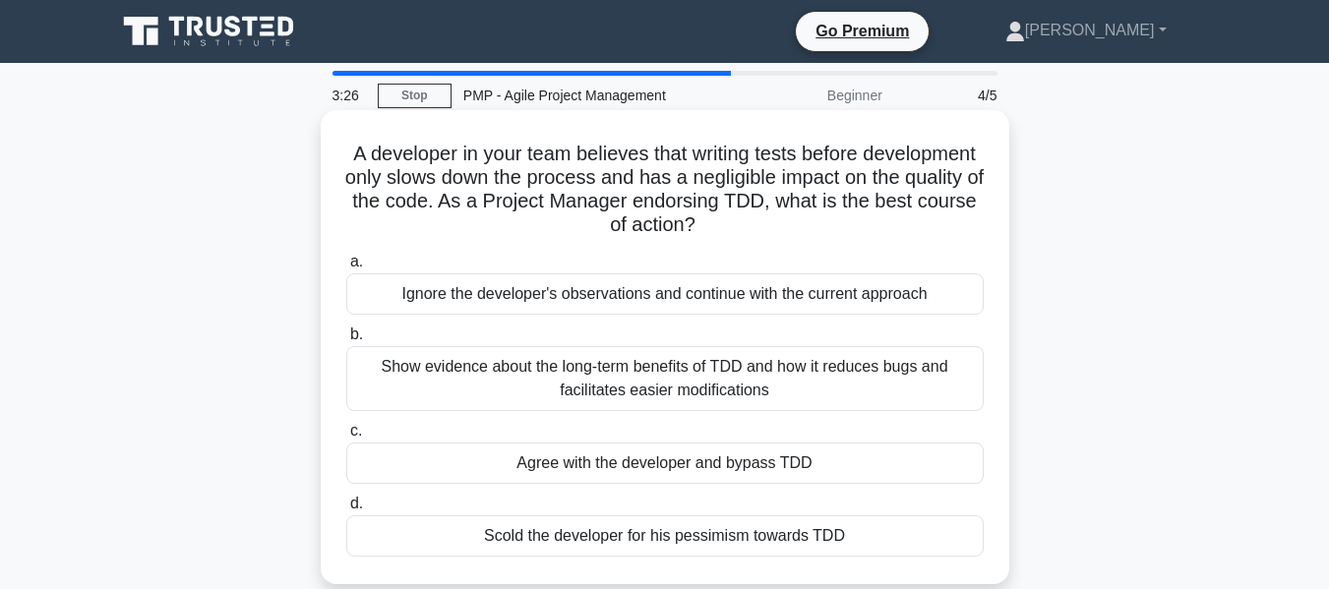
scroll to position [98, 0]
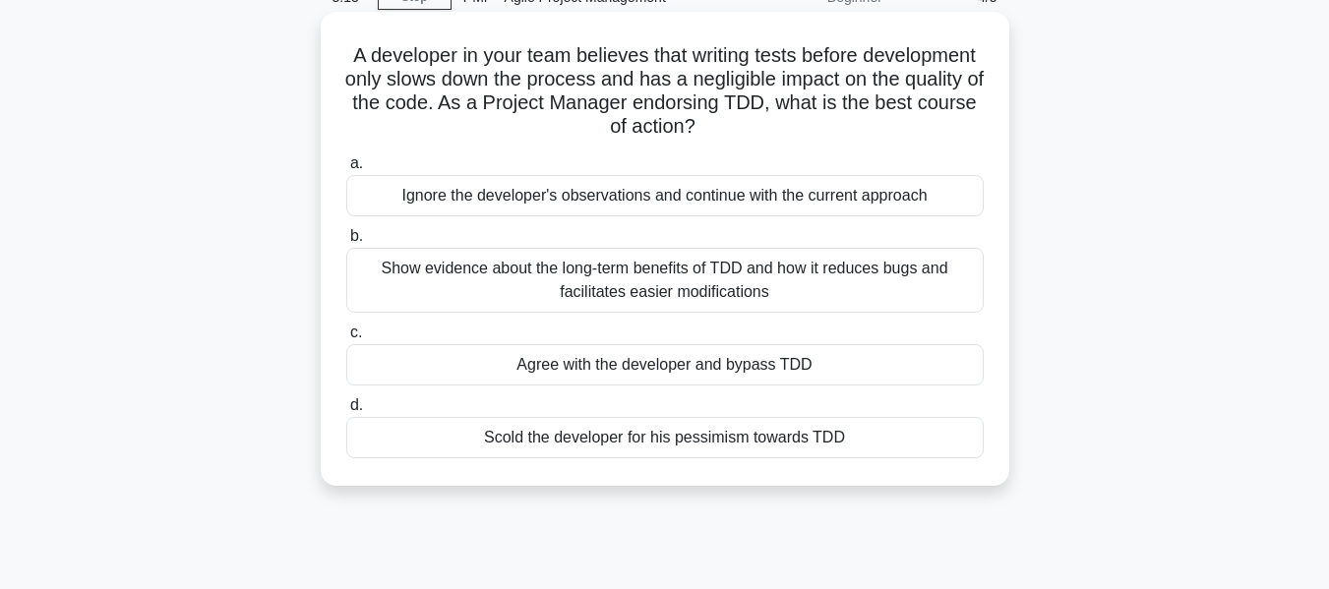
click at [731, 295] on div "Show evidence about the long-term benefits of TDD and how it reduces bugs and f…" at bounding box center [665, 280] width 638 height 65
click at [346, 243] on input "b. Show evidence about the long-term benefits of TDD and how it reduces bugs an…" at bounding box center [346, 236] width 0 height 13
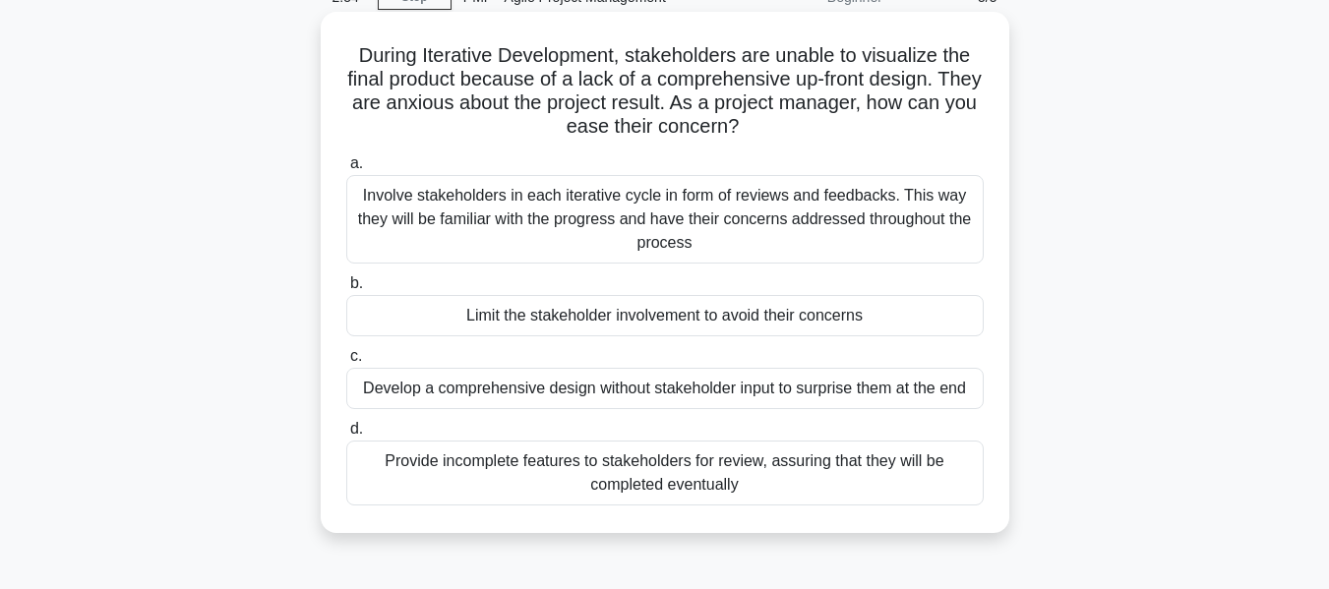
click at [731, 238] on div "Involve stakeholders in each iterative cycle in form of reviews and feedbacks. …" at bounding box center [665, 219] width 638 height 89
click at [346, 170] on input "a. Involve stakeholders in each iterative cycle in form of reviews and feedback…" at bounding box center [346, 163] width 0 height 13
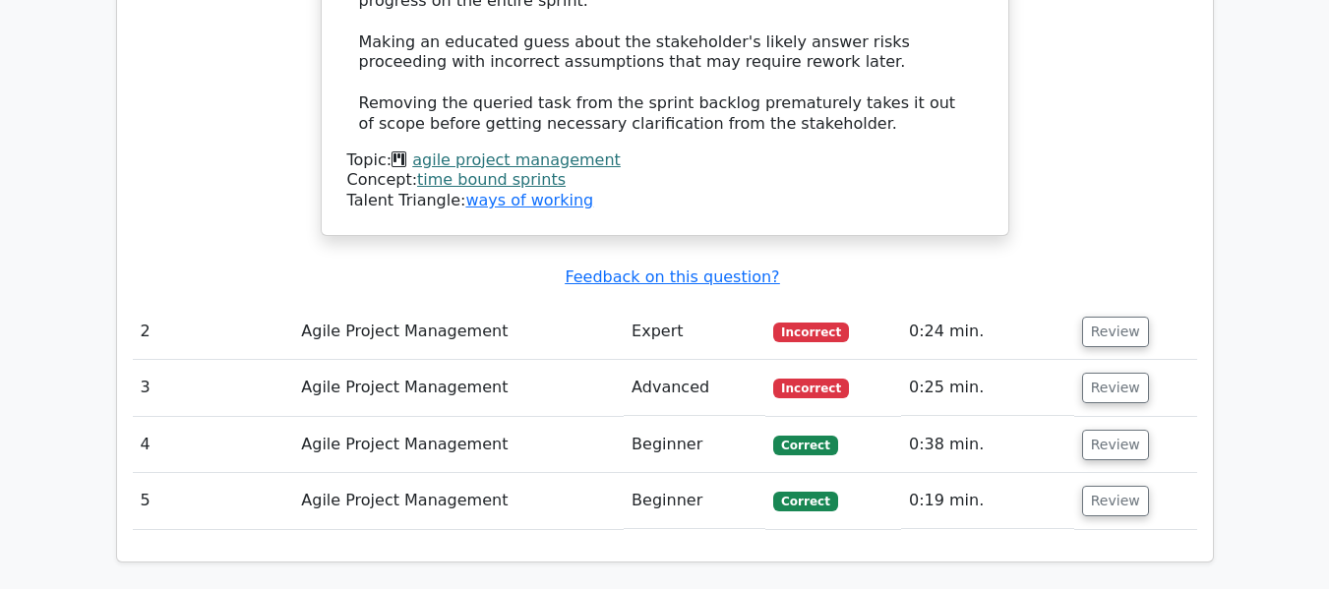
scroll to position [2361, 0]
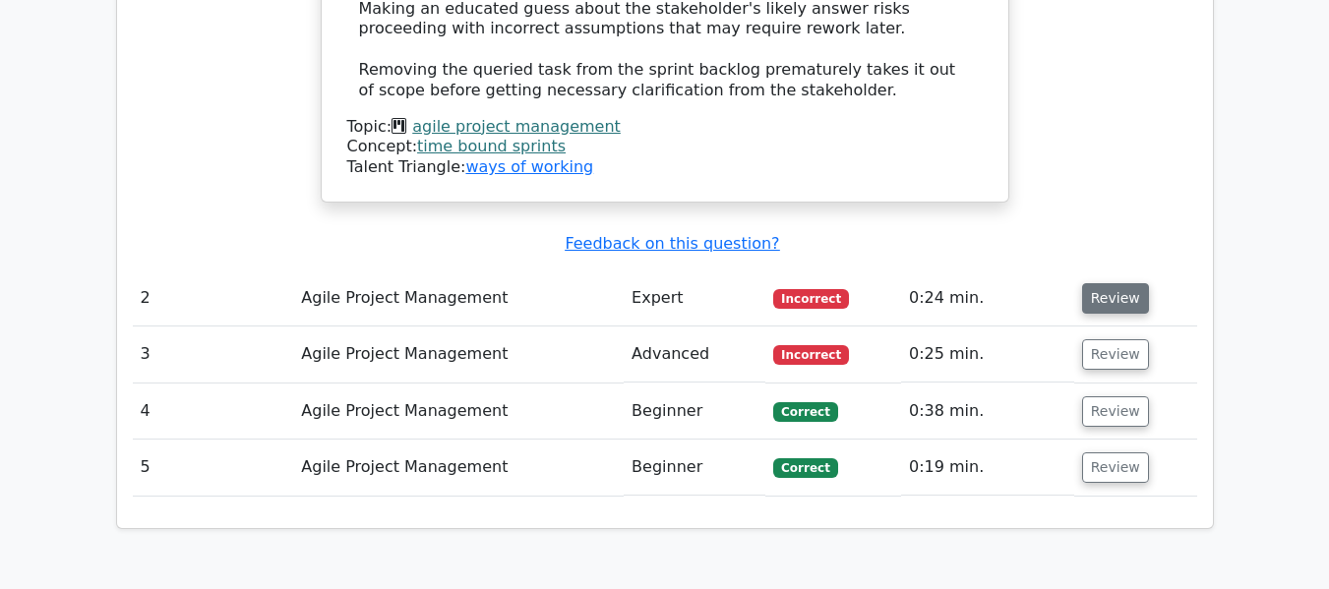
click at [1106, 283] on button "Review" at bounding box center [1115, 298] width 67 height 31
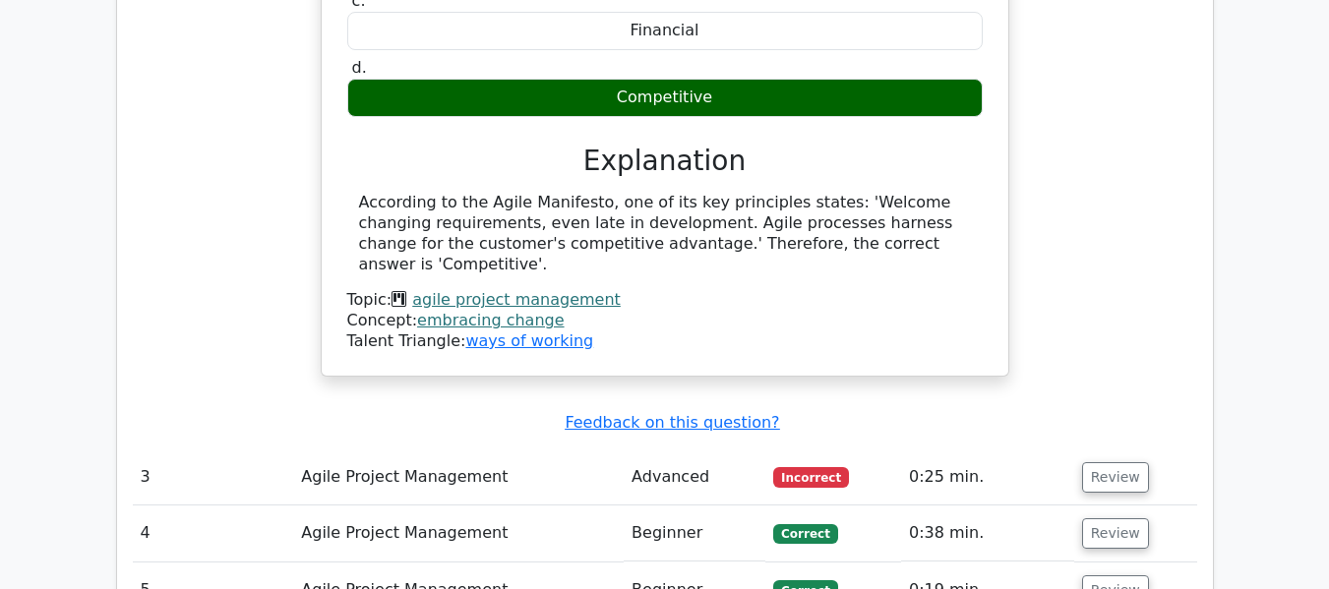
scroll to position [2952, 0]
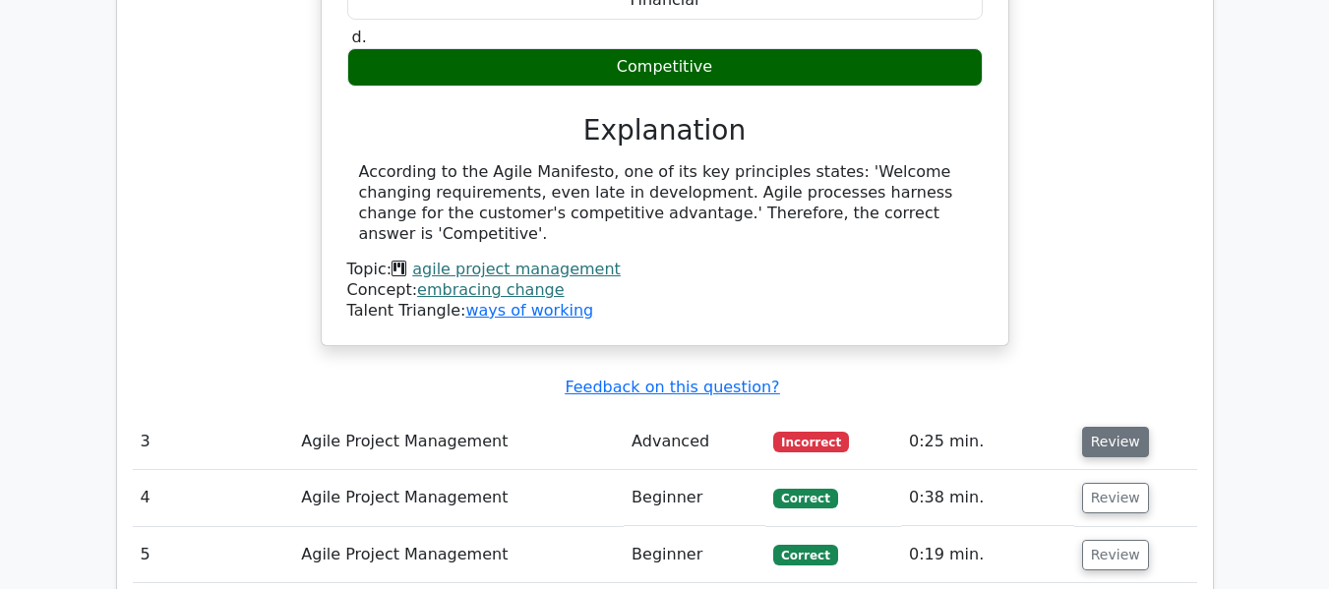
click at [1101, 427] on button "Review" at bounding box center [1115, 442] width 67 height 31
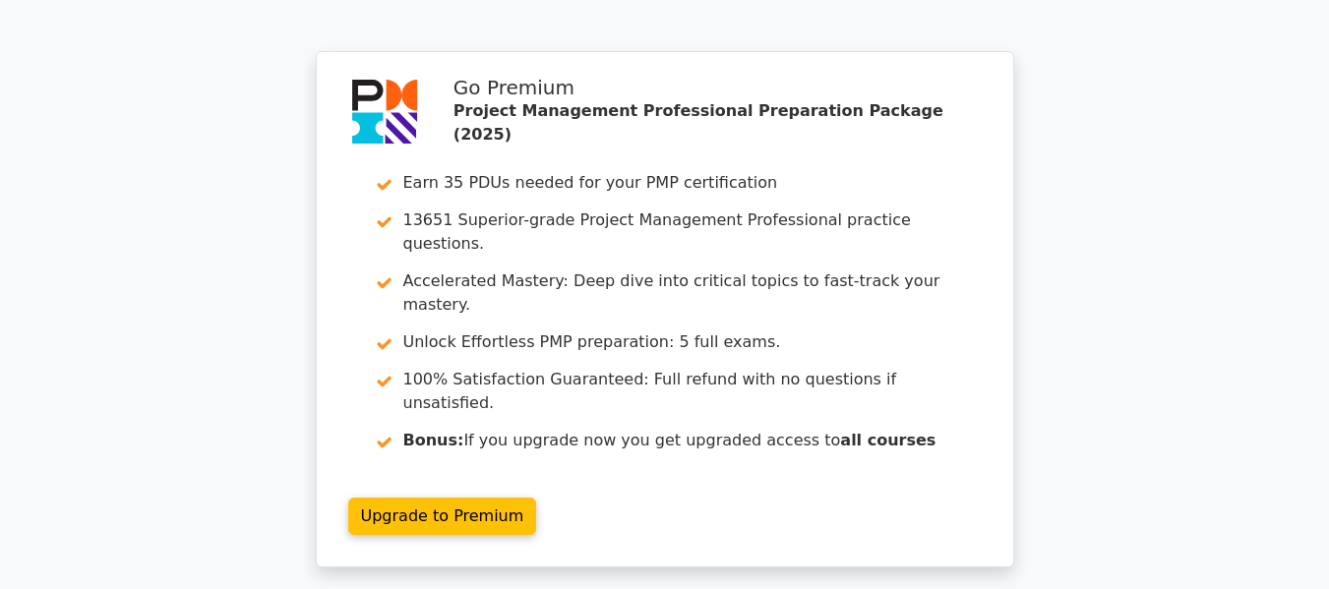
scroll to position [4882, 0]
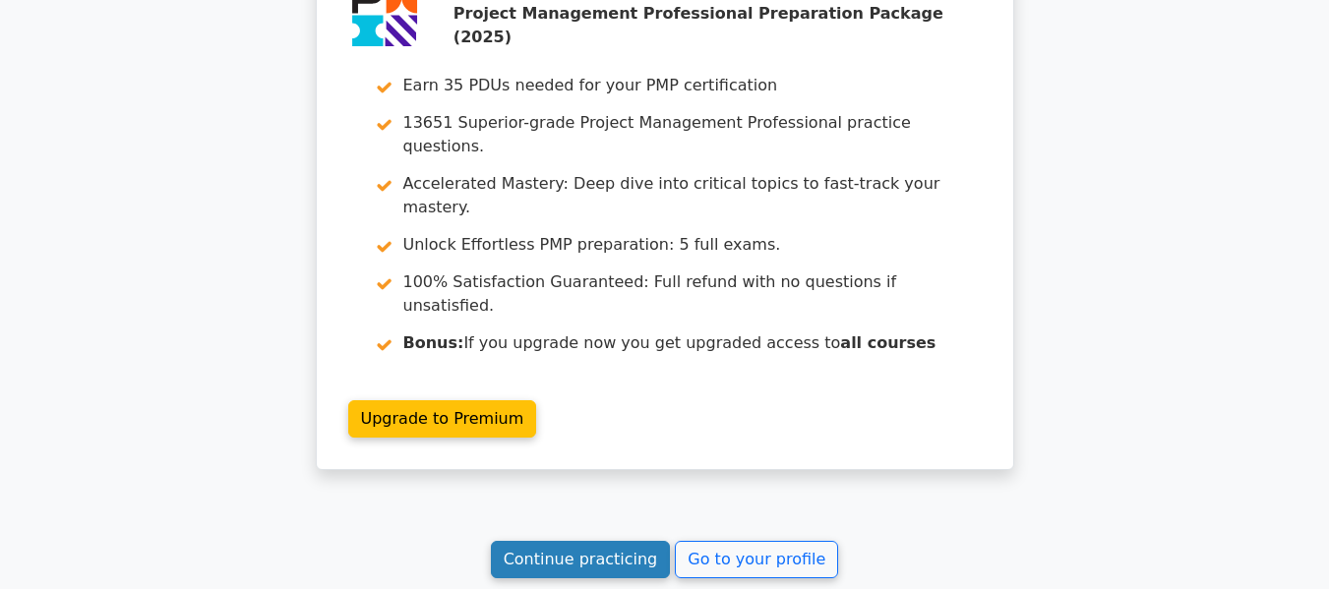
drag, startPoint x: 621, startPoint y: 282, endPoint x: 647, endPoint y: 290, distance: 27.7
click at [620, 541] on link "Continue practicing" at bounding box center [581, 559] width 180 height 37
